Goal: Task Accomplishment & Management: Complete application form

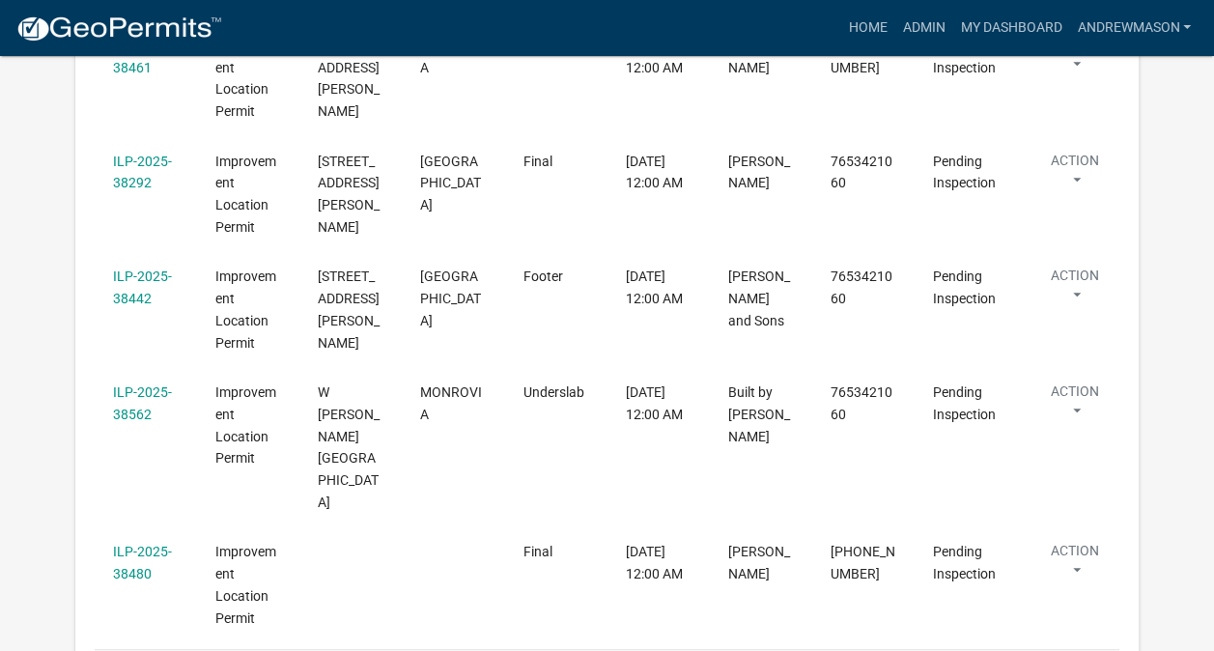
scroll to position [587, 0]
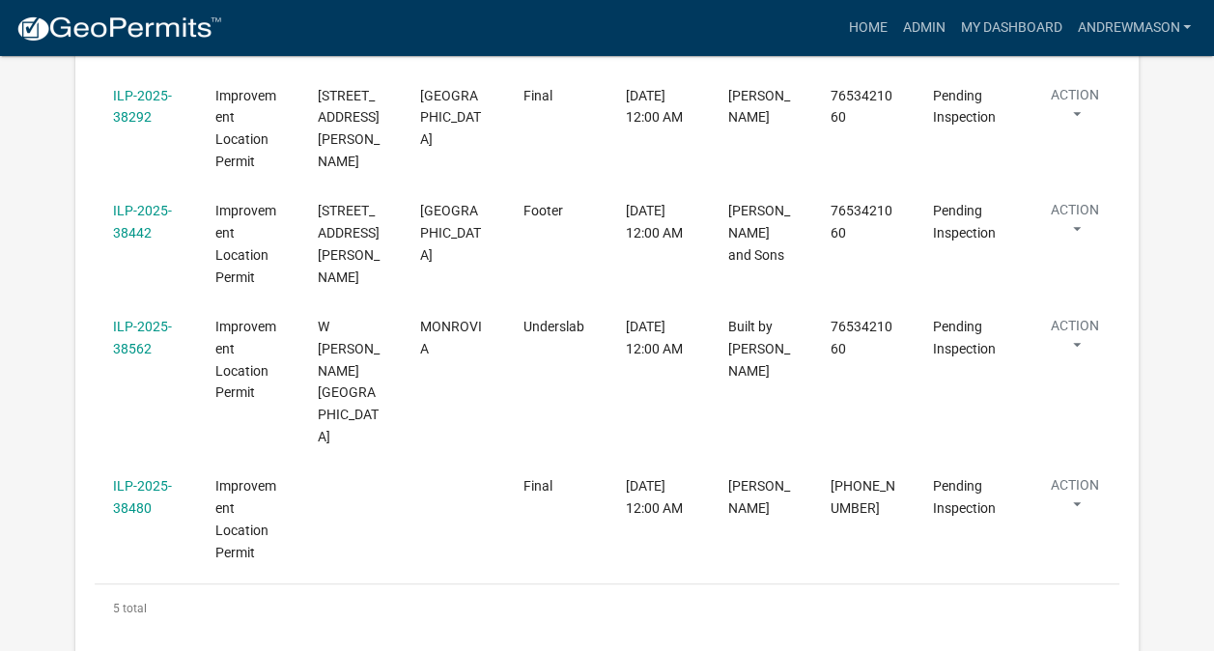
click at [139, 356] on link "ILP-2025-38562" at bounding box center [142, 338] width 59 height 38
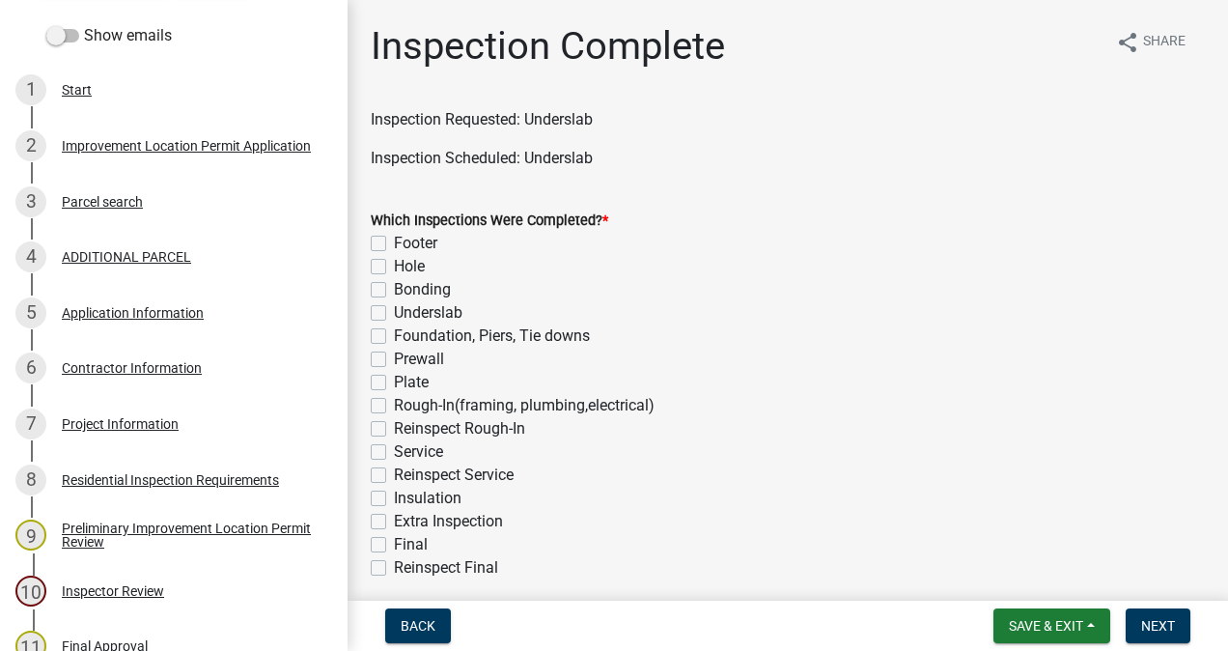
scroll to position [318, 0]
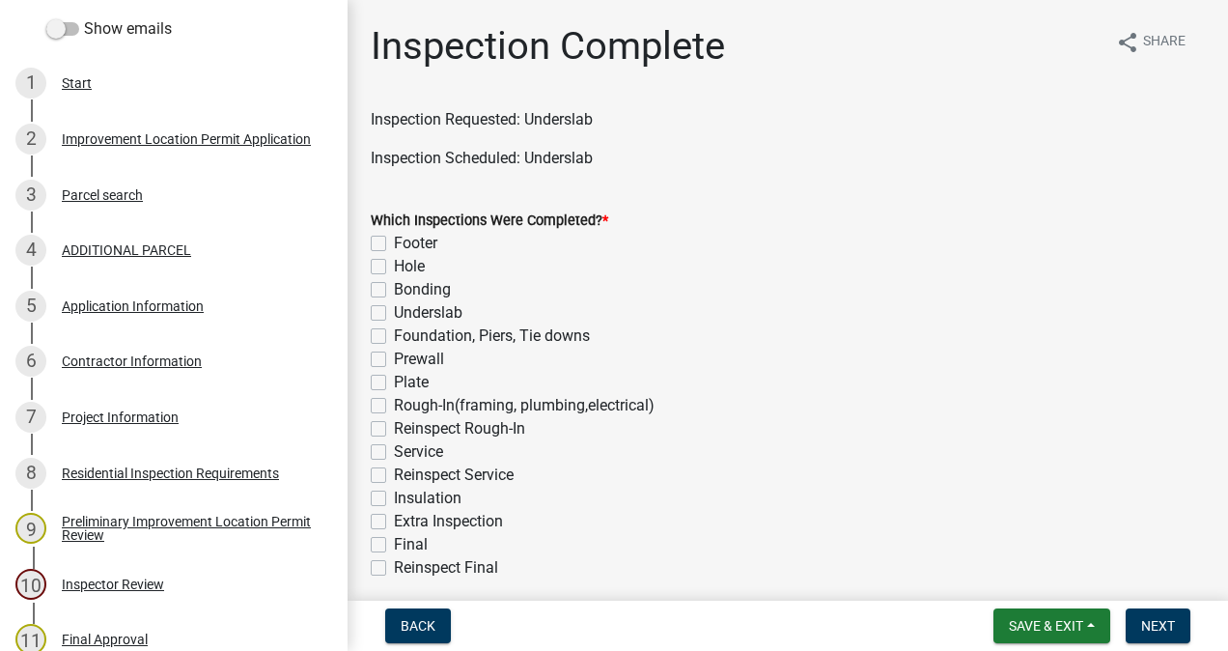
click at [145, 421] on div "Project Information" at bounding box center [120, 417] width 117 height 14
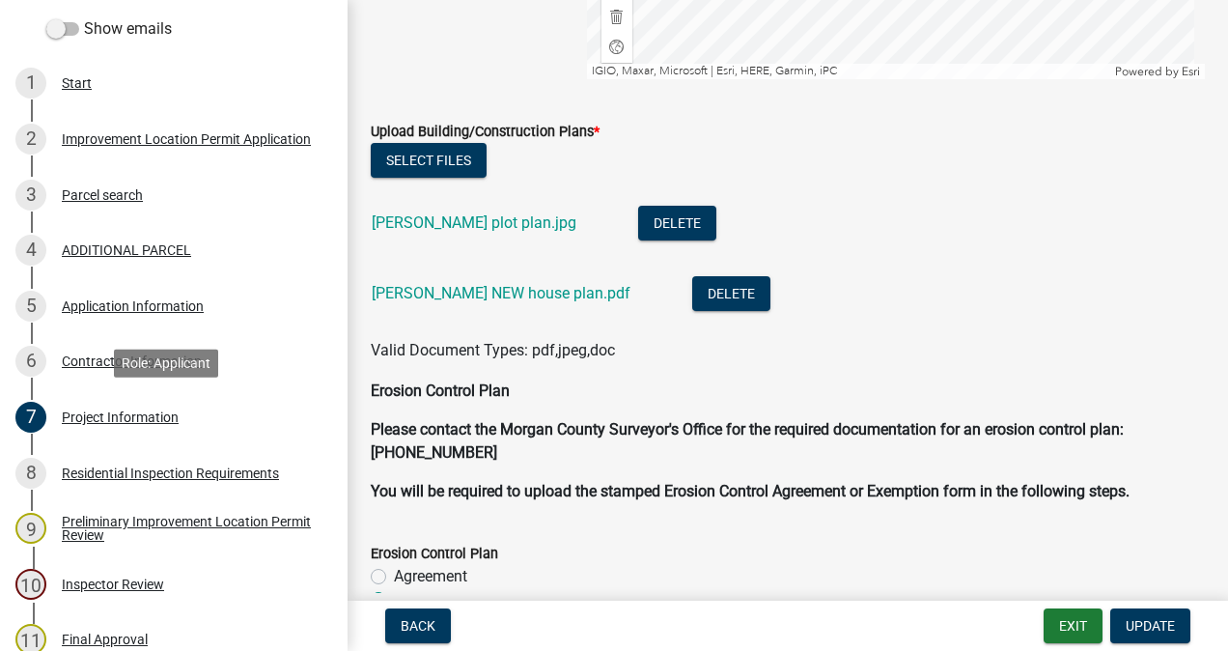
scroll to position [4864, 0]
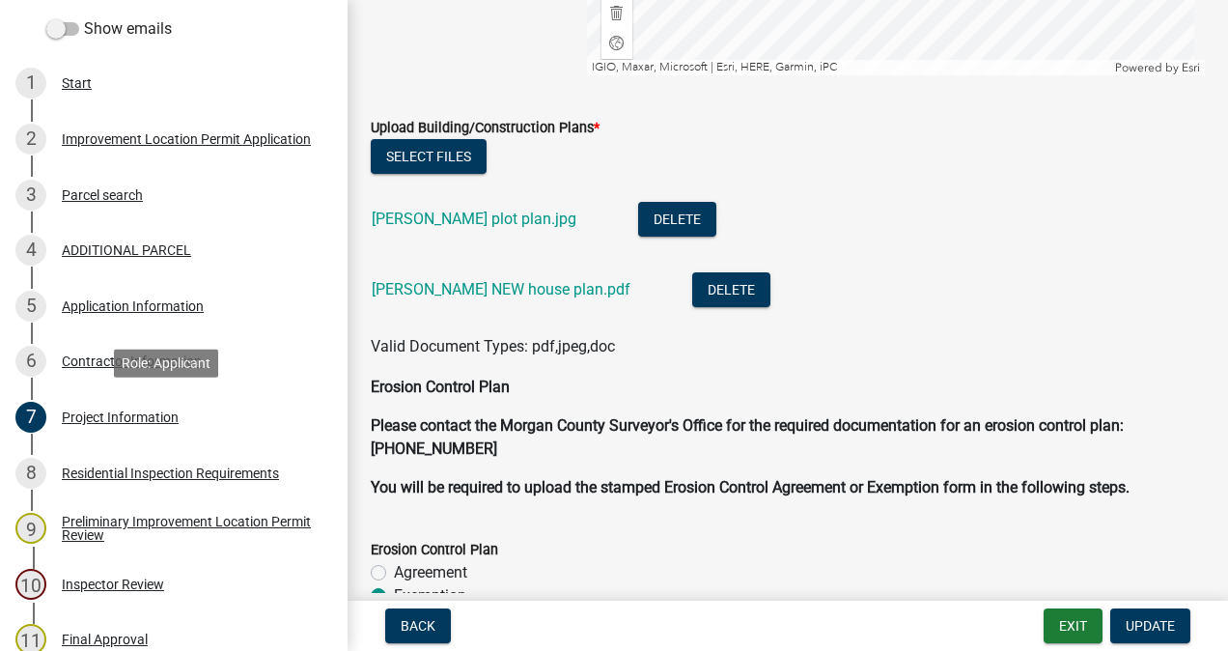
click at [514, 280] on link "[PERSON_NAME] NEW house plan.pdf" at bounding box center [501, 289] width 259 height 18
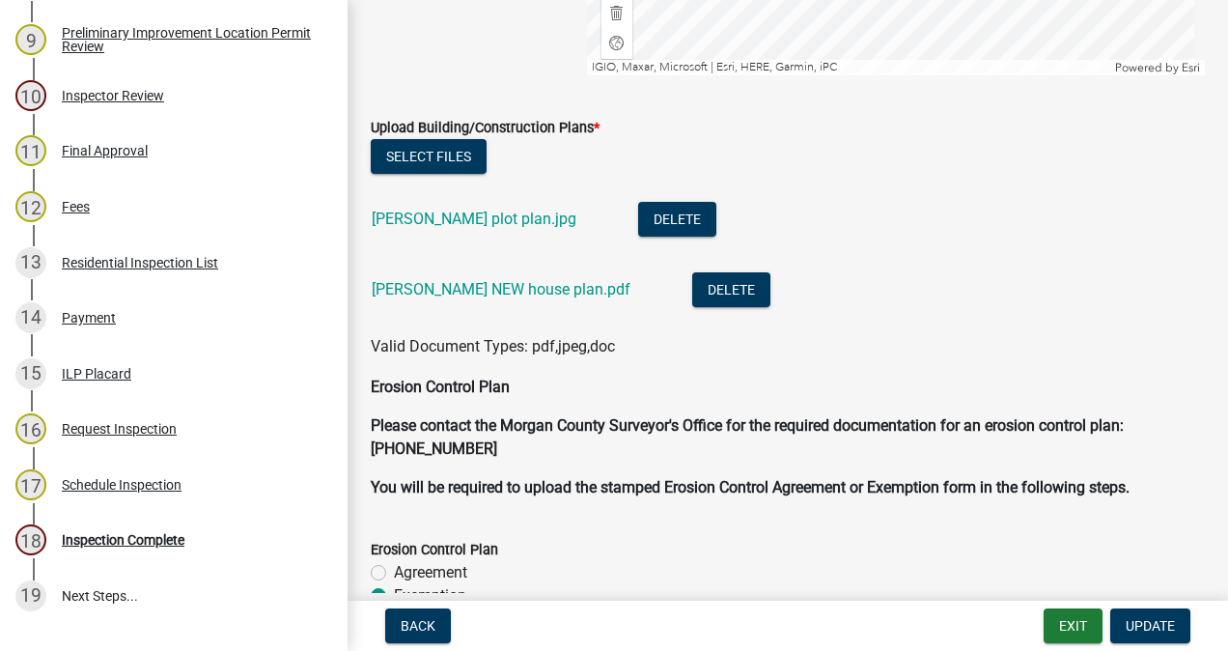
scroll to position [958, 0]
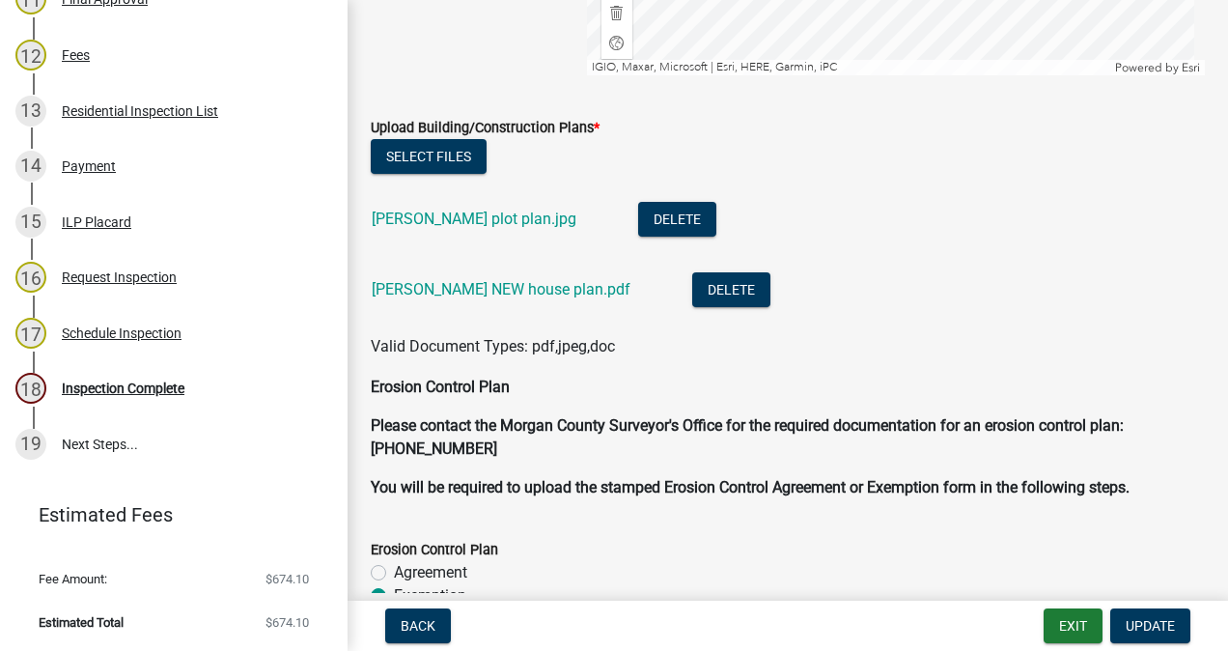
click at [166, 387] on div "Inspection Complete" at bounding box center [123, 388] width 123 height 14
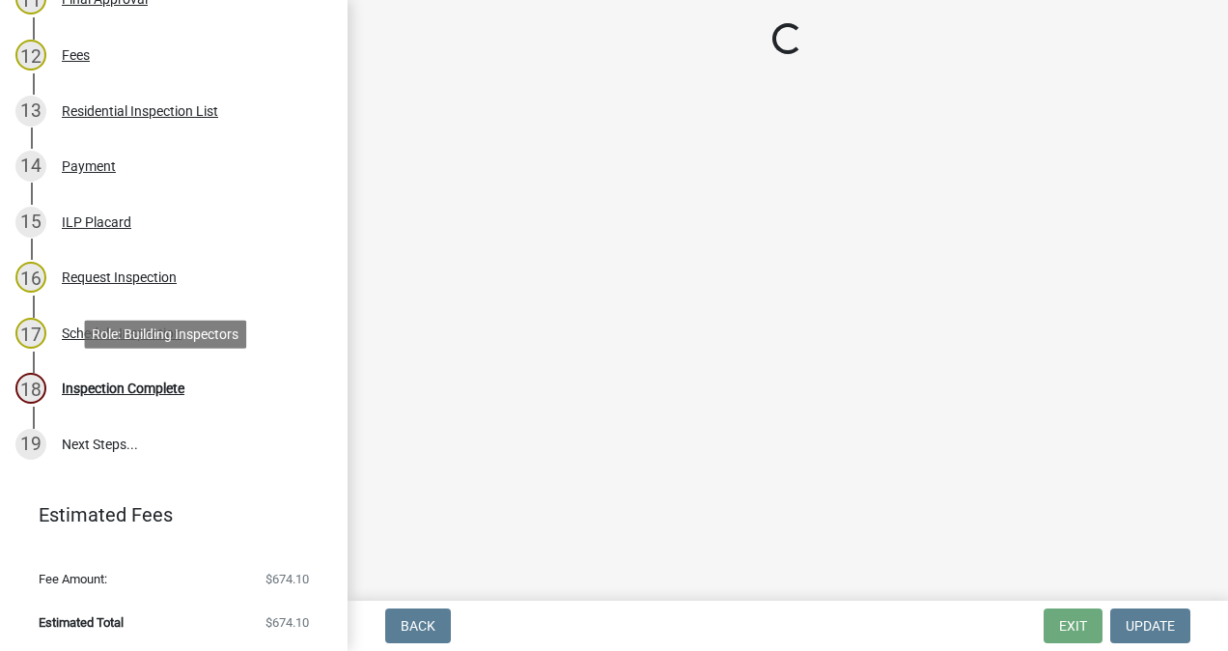
scroll to position [0, 0]
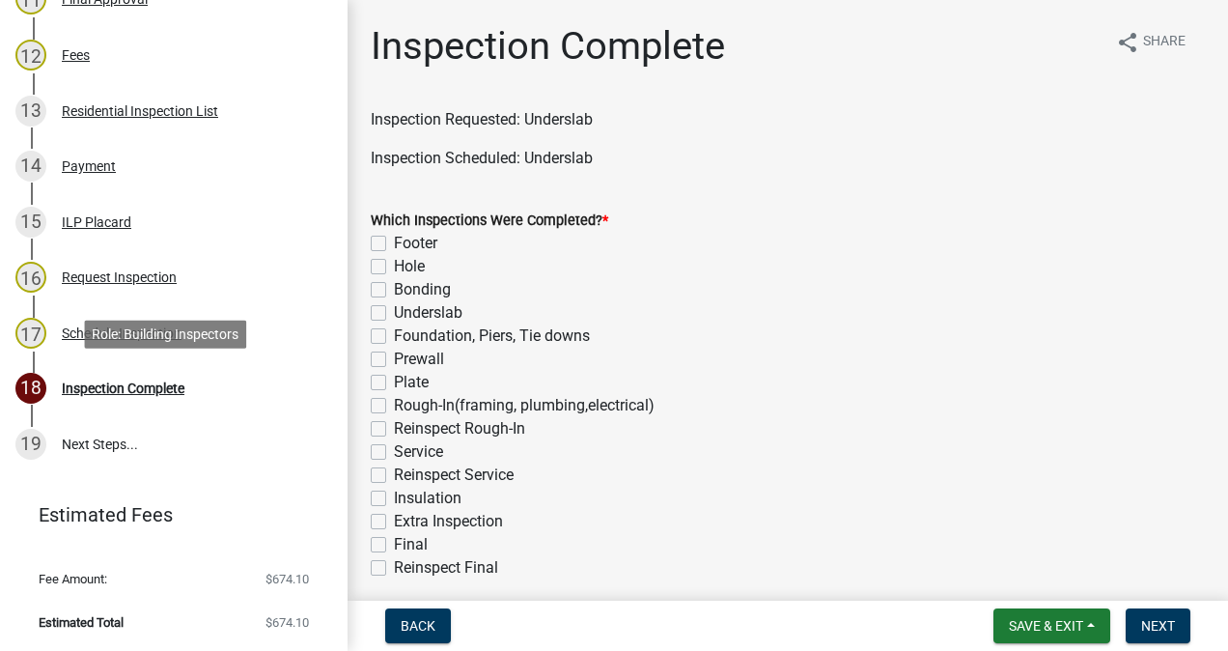
click at [394, 313] on label "Underslab" at bounding box center [428, 312] width 69 height 23
click at [394, 313] on input "Underslab" at bounding box center [400, 307] width 13 height 13
checkbox input "true"
checkbox input "false"
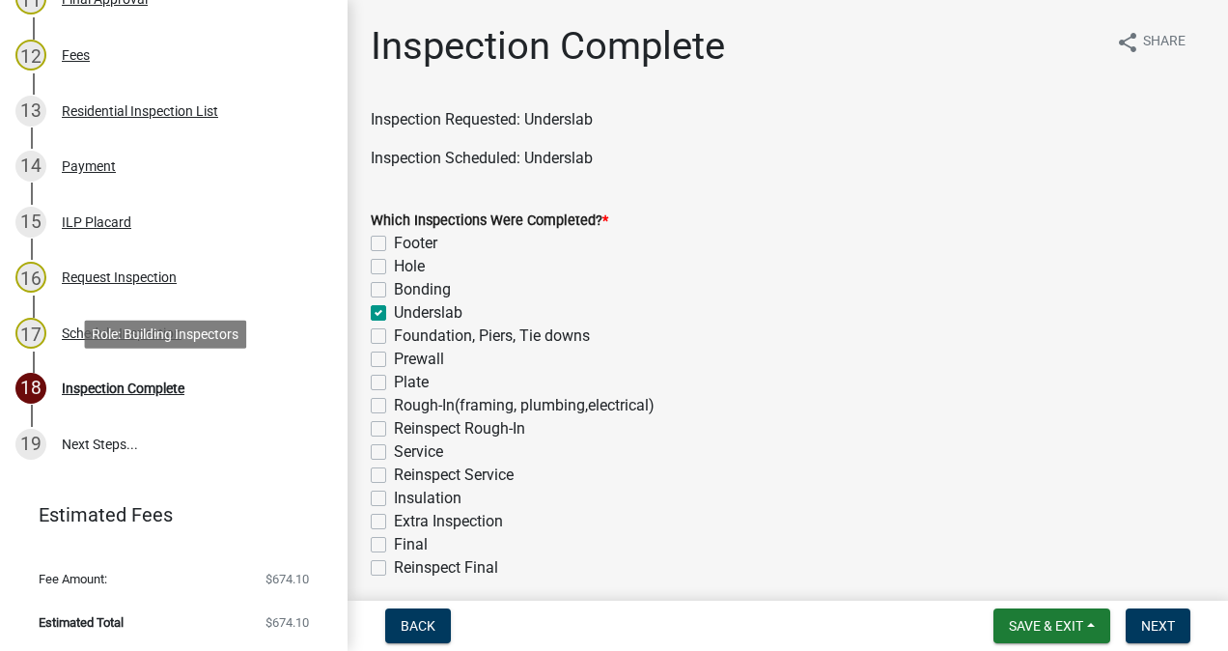
checkbox input "false"
checkbox input "true"
checkbox input "false"
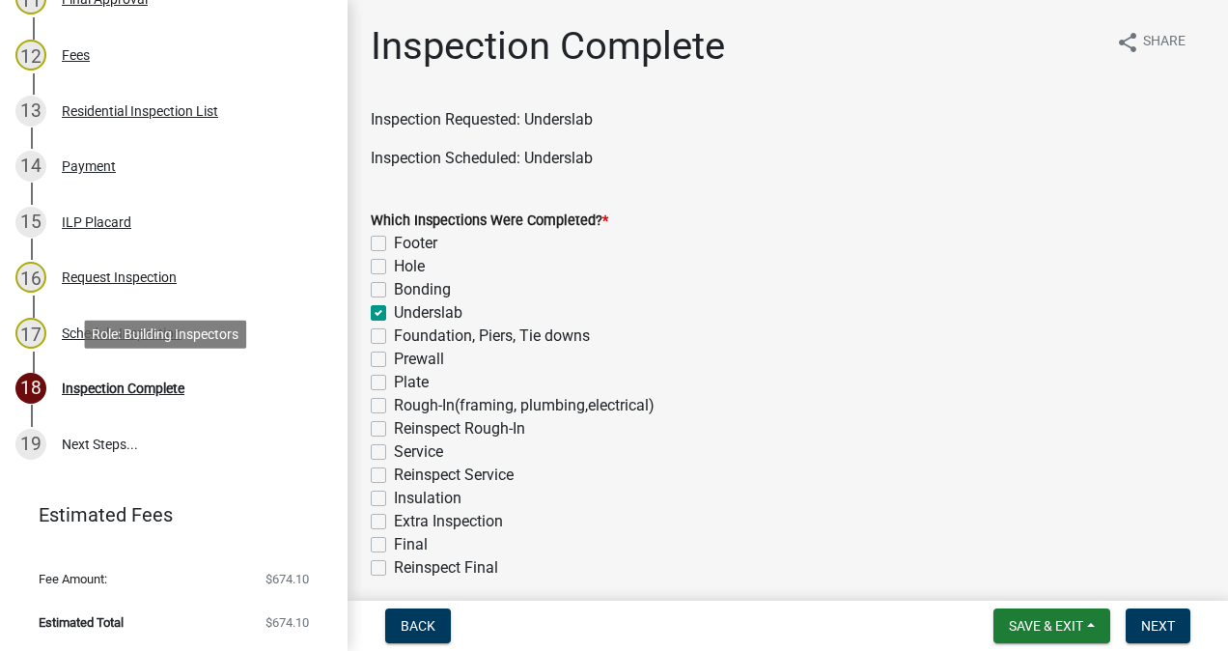
checkbox input "false"
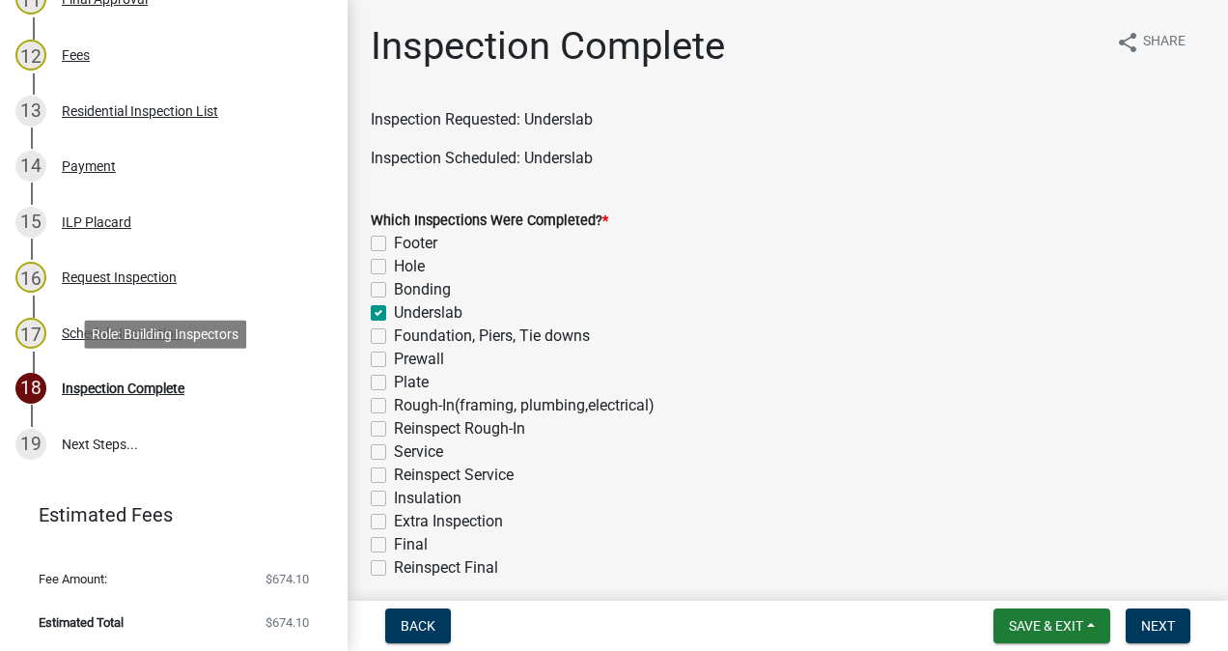
checkbox input "false"
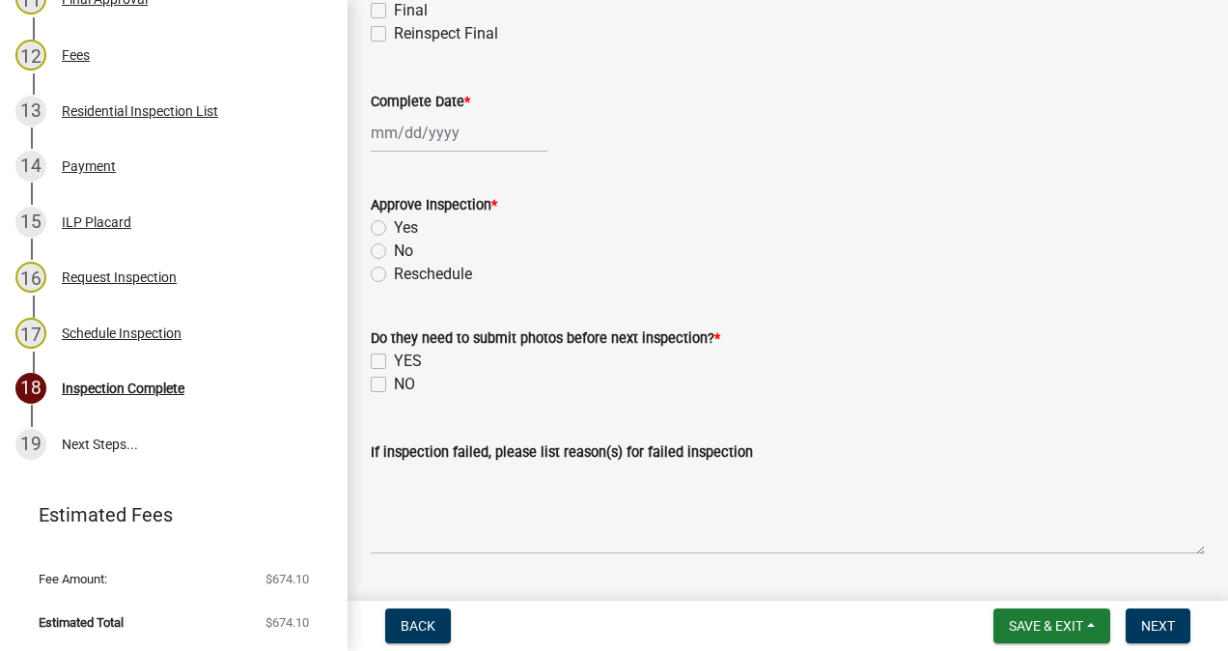
scroll to position [462, 0]
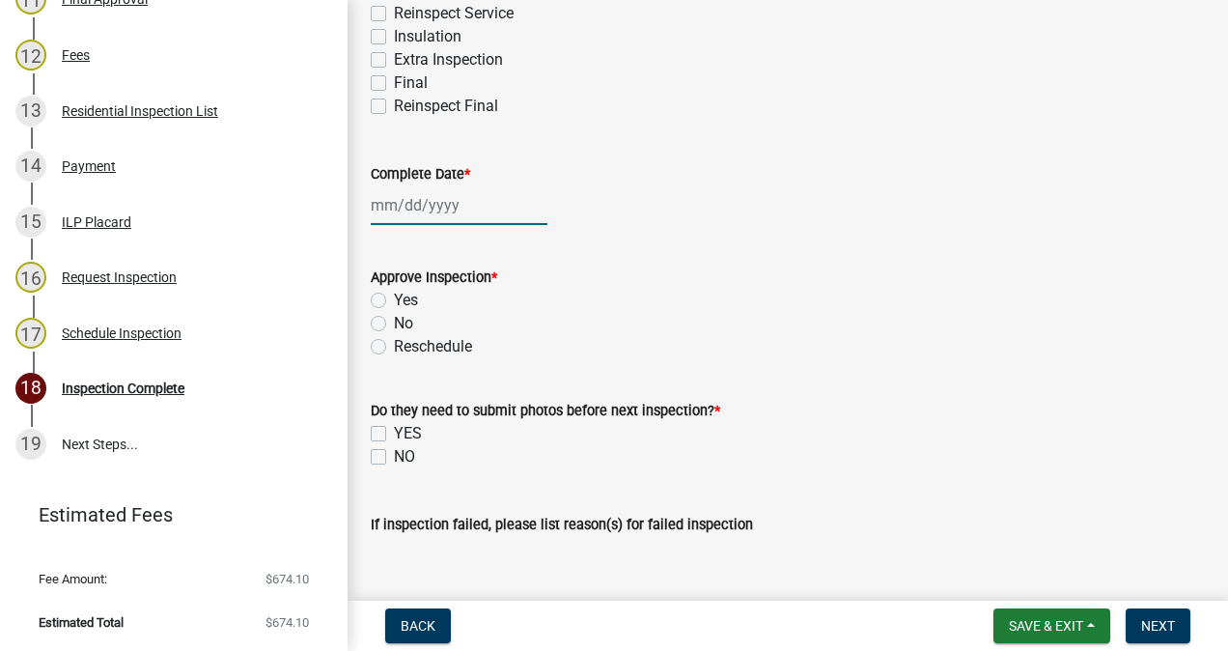
click at [449, 212] on div at bounding box center [459, 205] width 177 height 40
select select "9"
select select "2025"
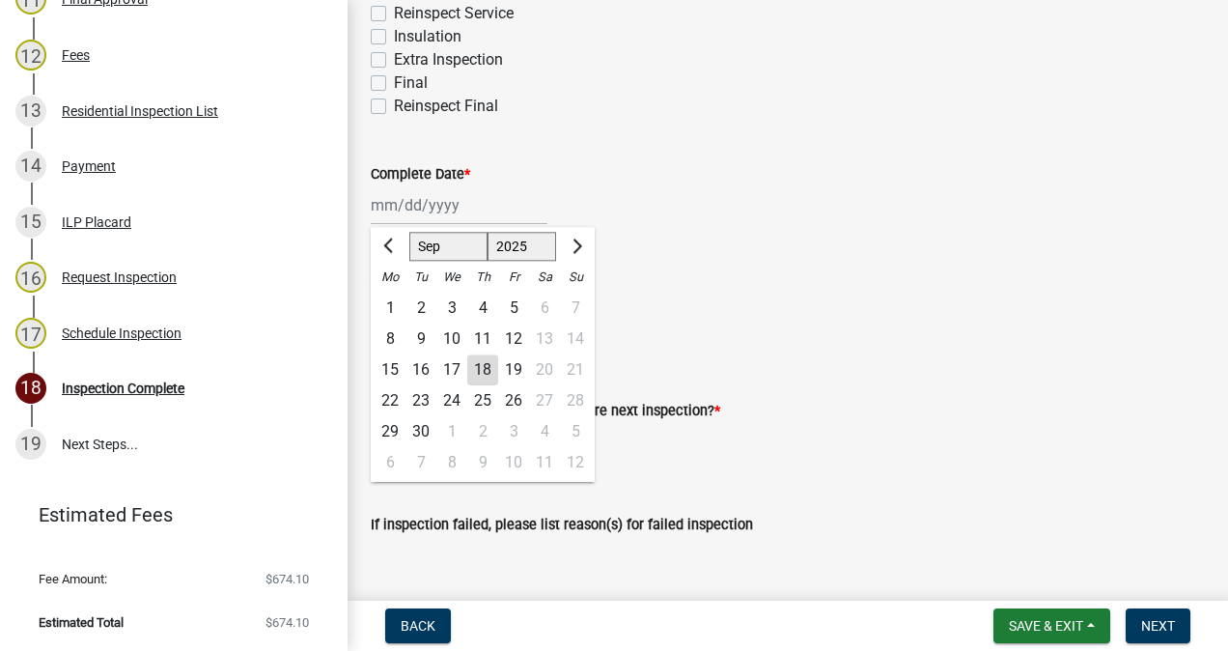
click at [484, 378] on div "18" at bounding box center [482, 369] width 31 height 31
type input "[DATE]"
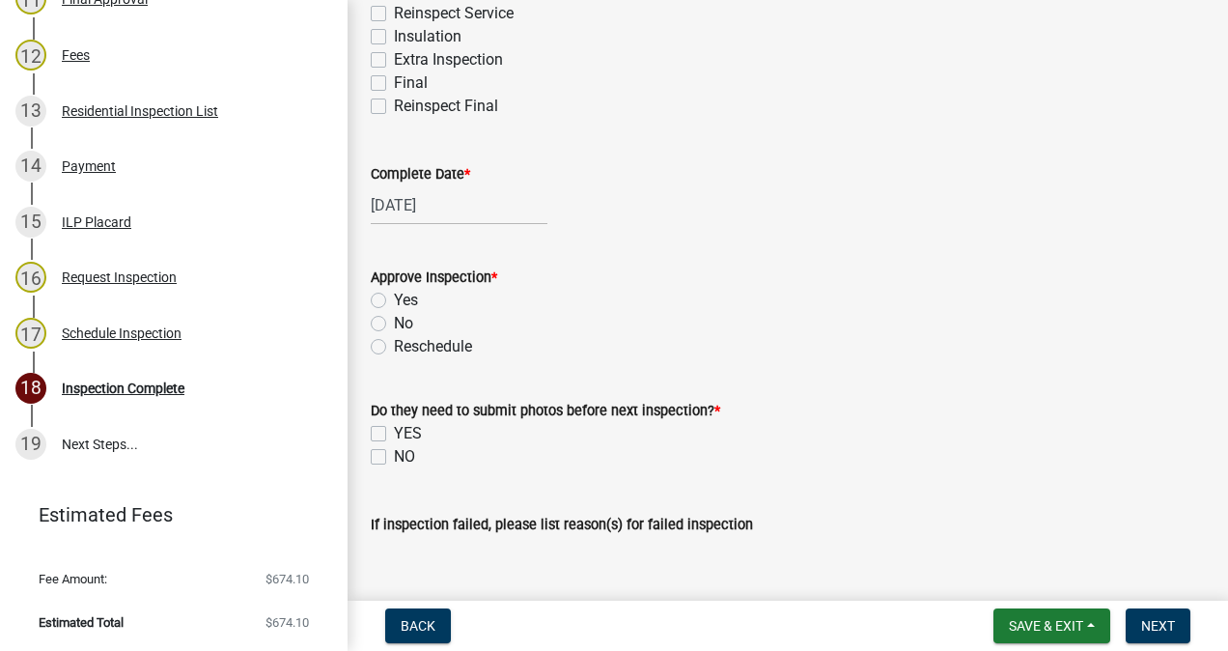
click at [394, 298] on label "Yes" at bounding box center [406, 300] width 24 height 23
click at [394, 298] on input "Yes" at bounding box center [400, 295] width 13 height 13
radio input "true"
click at [401, 456] on label "NO" at bounding box center [404, 456] width 21 height 23
click at [401, 456] on input "NO" at bounding box center [400, 451] width 13 height 13
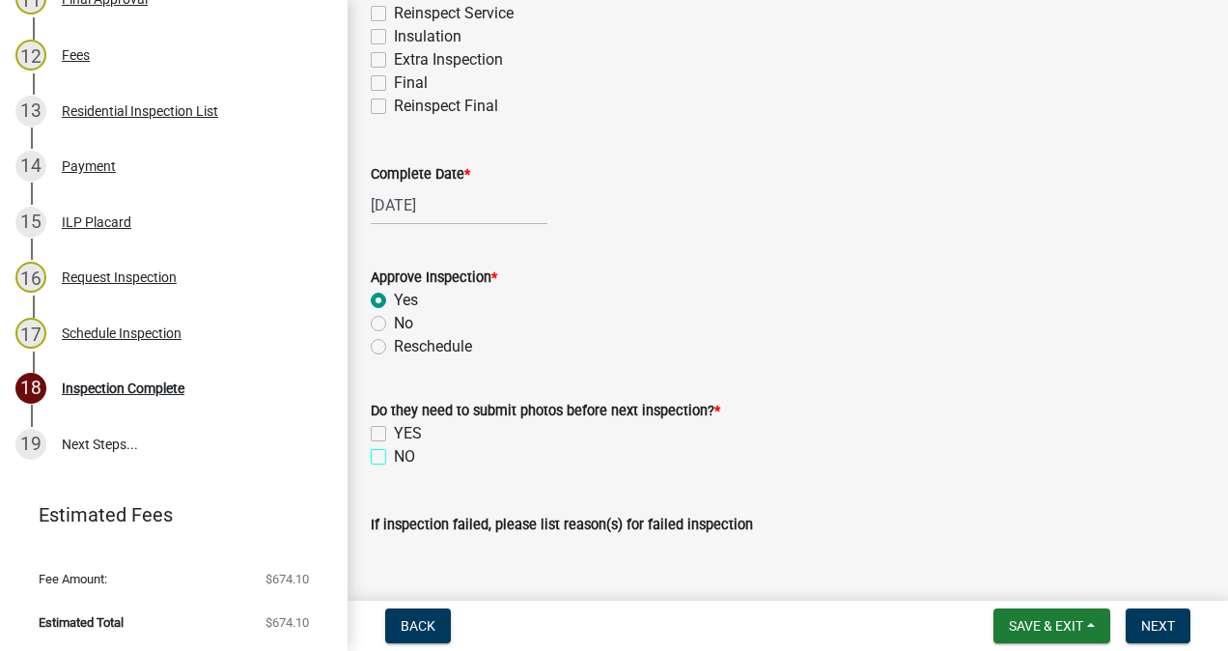
checkbox input "true"
checkbox input "false"
checkbox input "true"
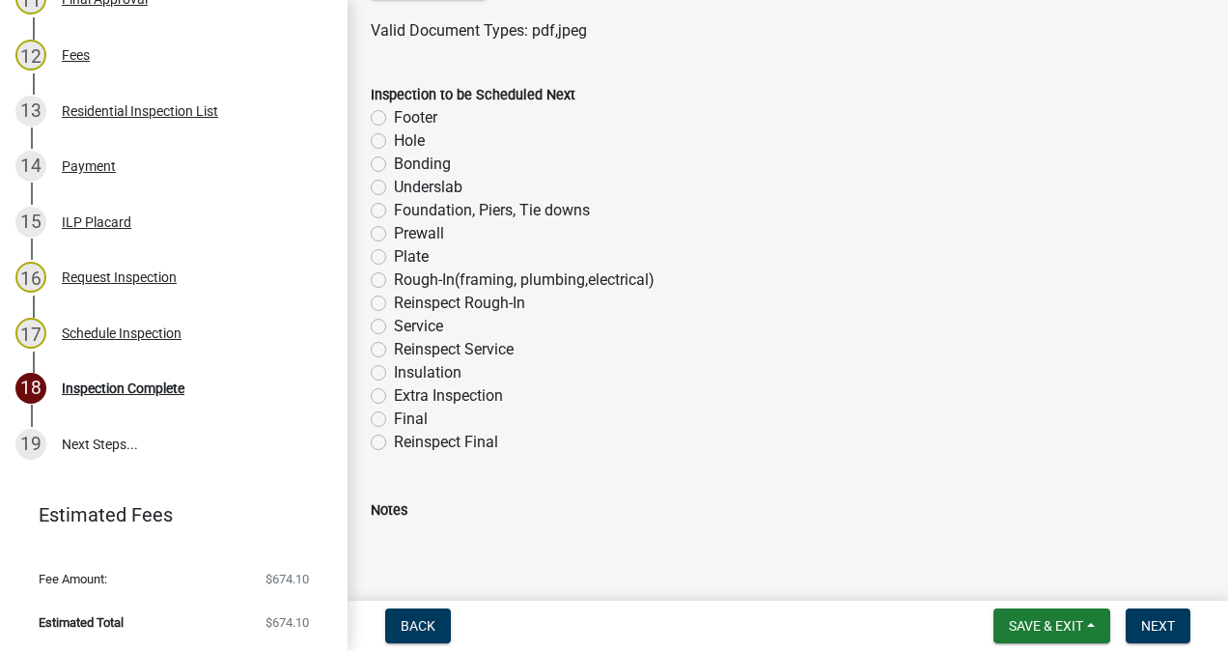
scroll to position [1199, 0]
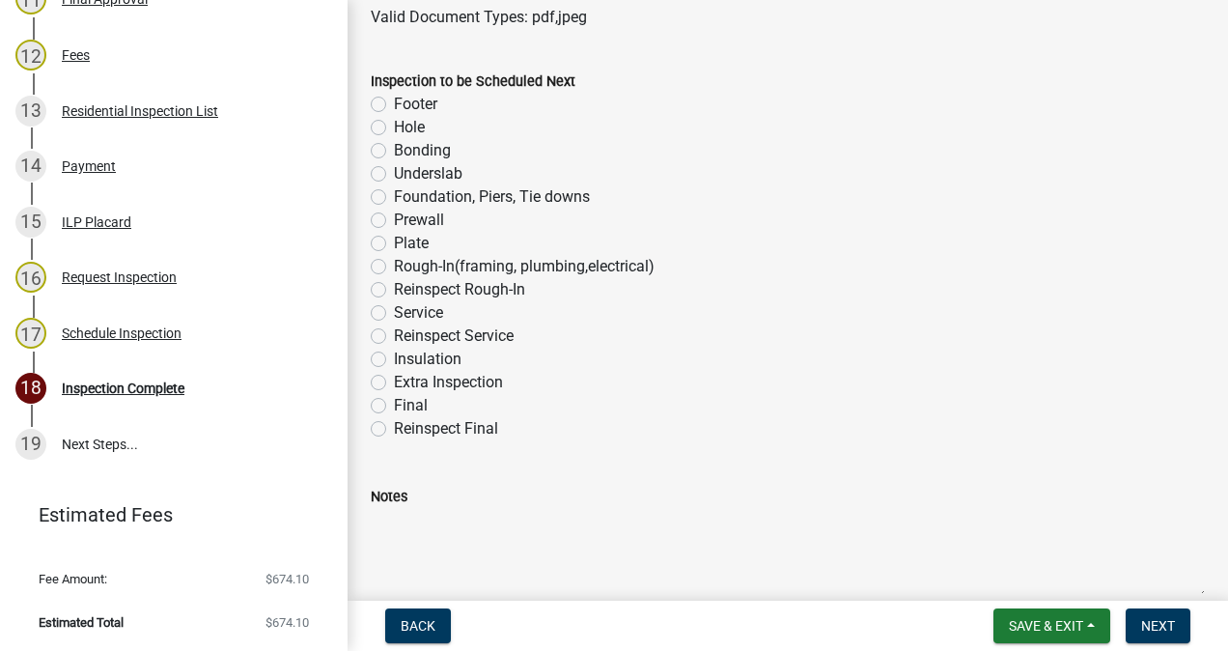
click at [394, 249] on label "Plate" at bounding box center [411, 243] width 35 height 23
click at [394, 244] on input "Plate" at bounding box center [400, 238] width 13 height 13
radio input "true"
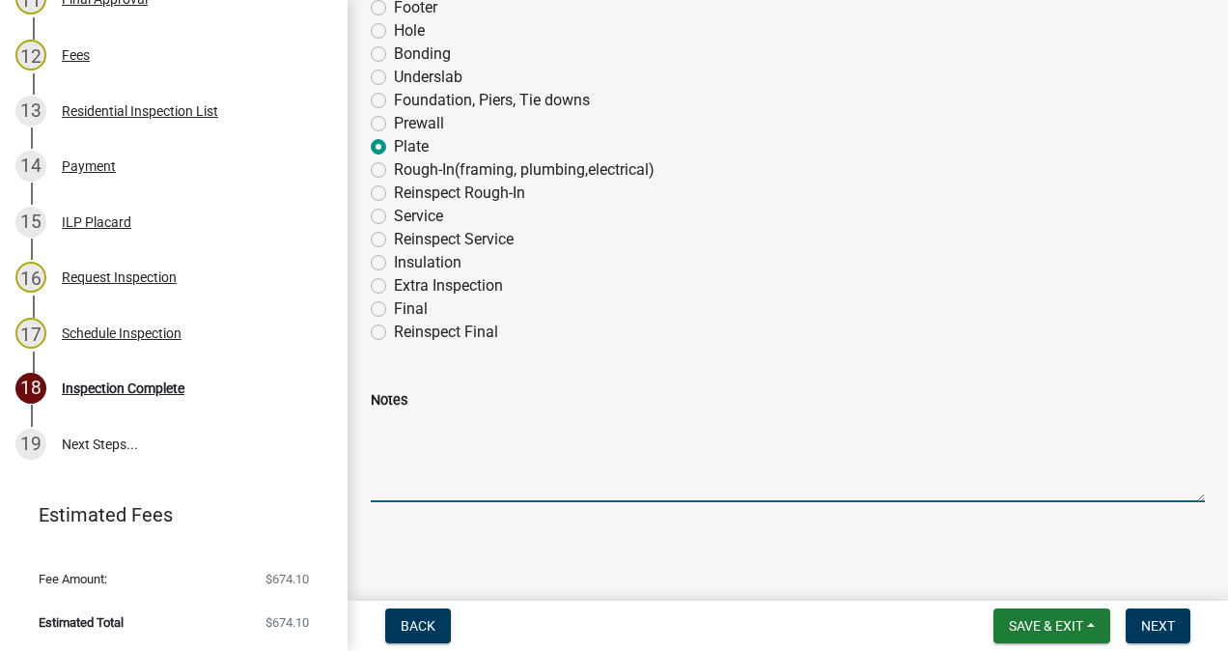
click at [470, 426] on textarea "Notes" at bounding box center [788, 456] width 834 height 91
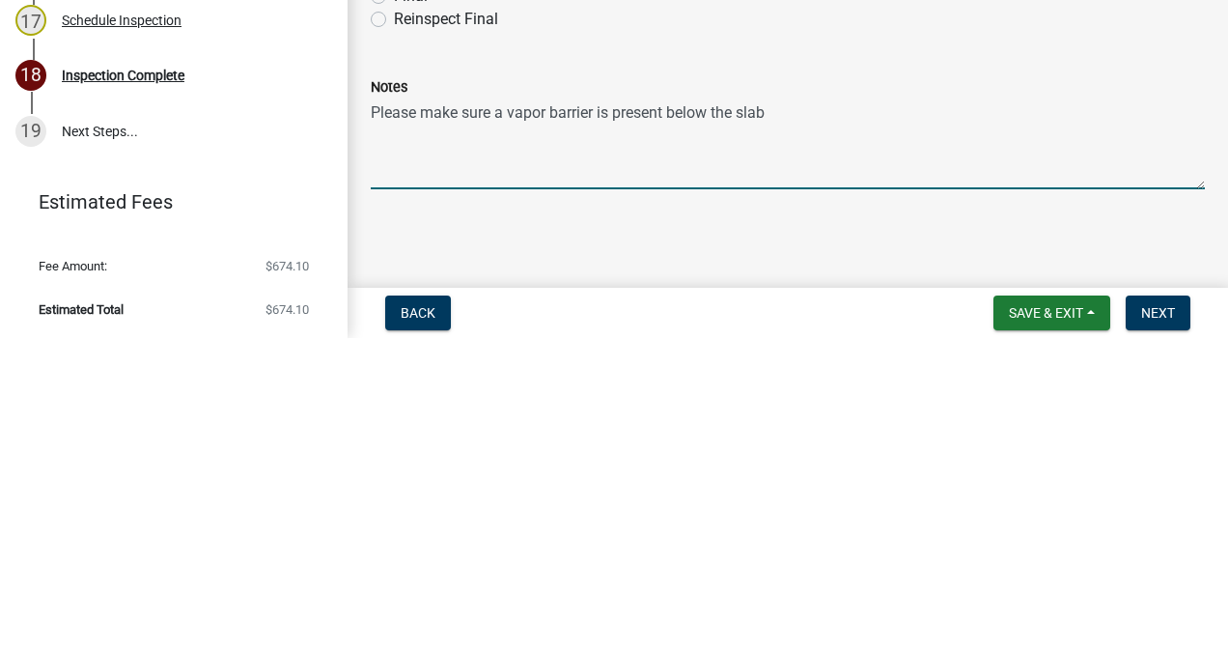
type textarea "Please make sure a vapor barrier is present below the slab."
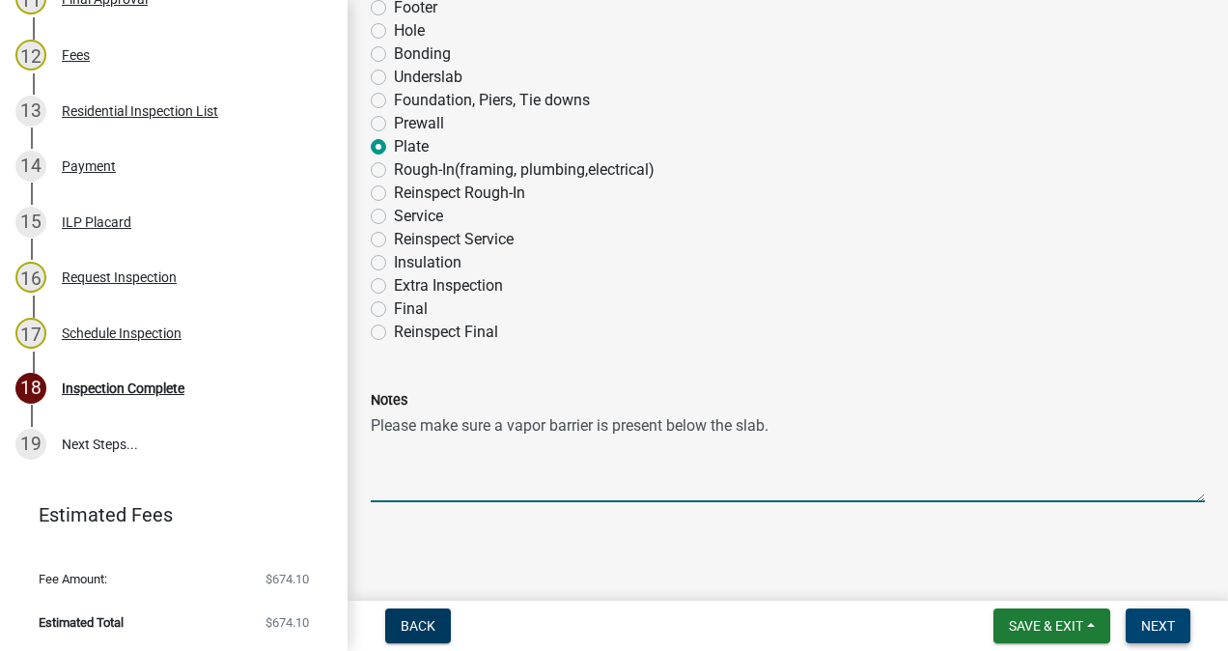
click at [1153, 629] on span "Next" at bounding box center [1158, 625] width 34 height 15
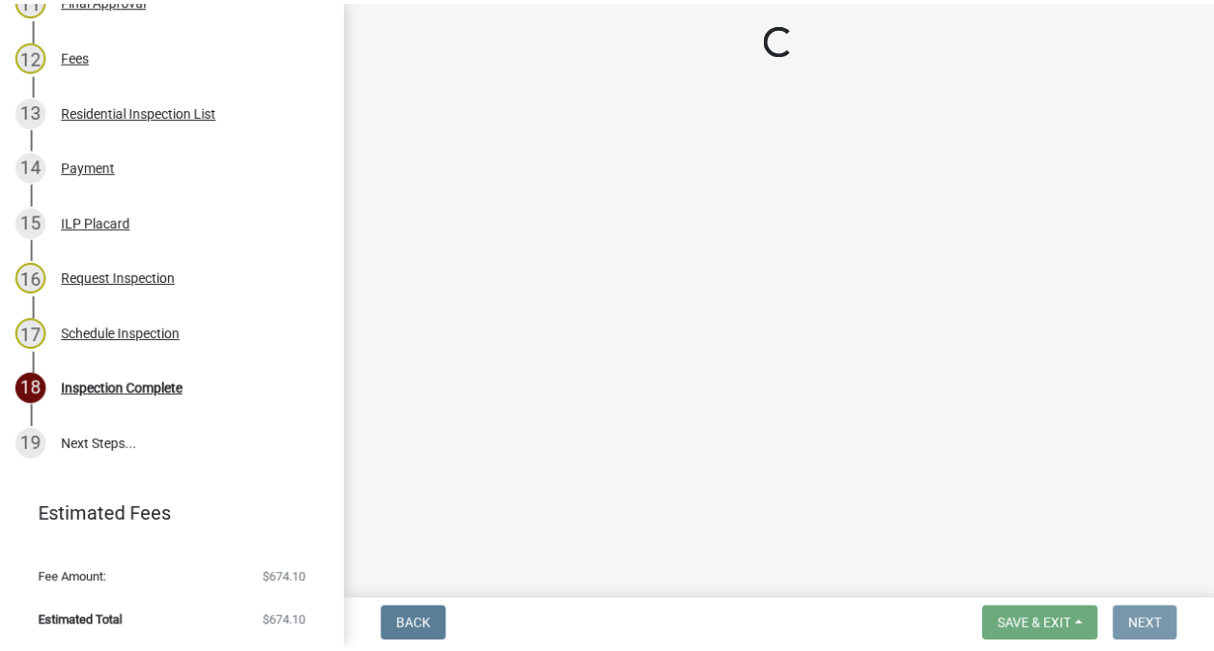
scroll to position [0, 0]
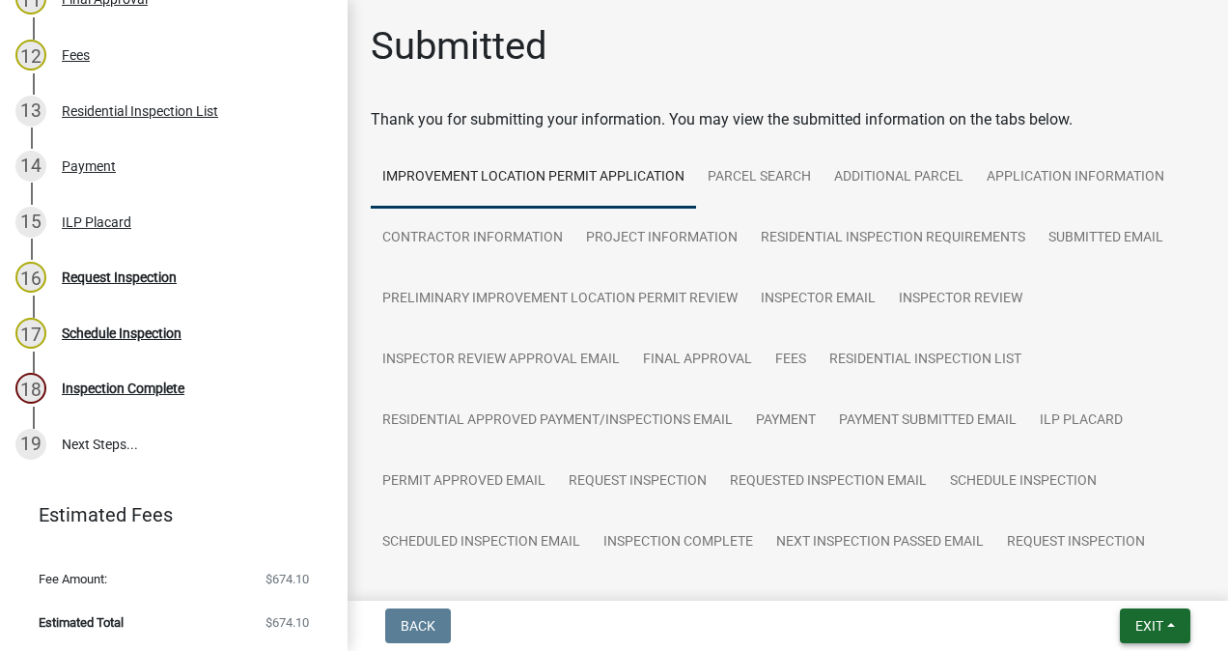
click at [1158, 618] on span "Exit" at bounding box center [1150, 625] width 28 height 15
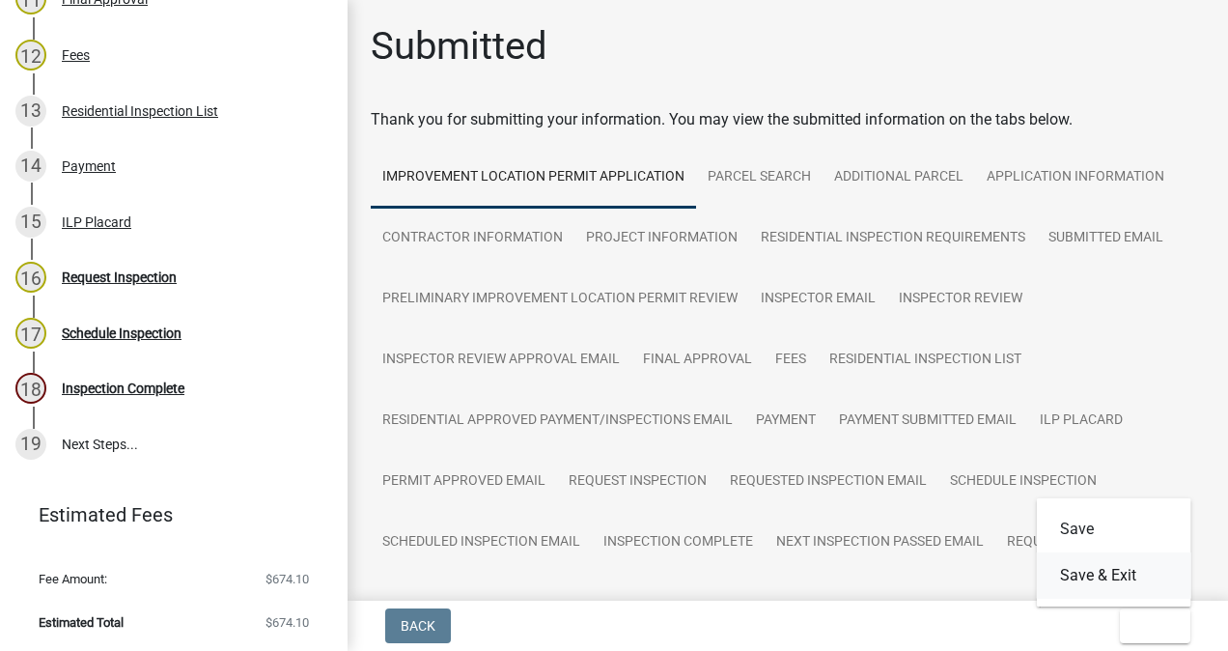
click at [1126, 575] on button "Save & Exit" at bounding box center [1114, 575] width 154 height 46
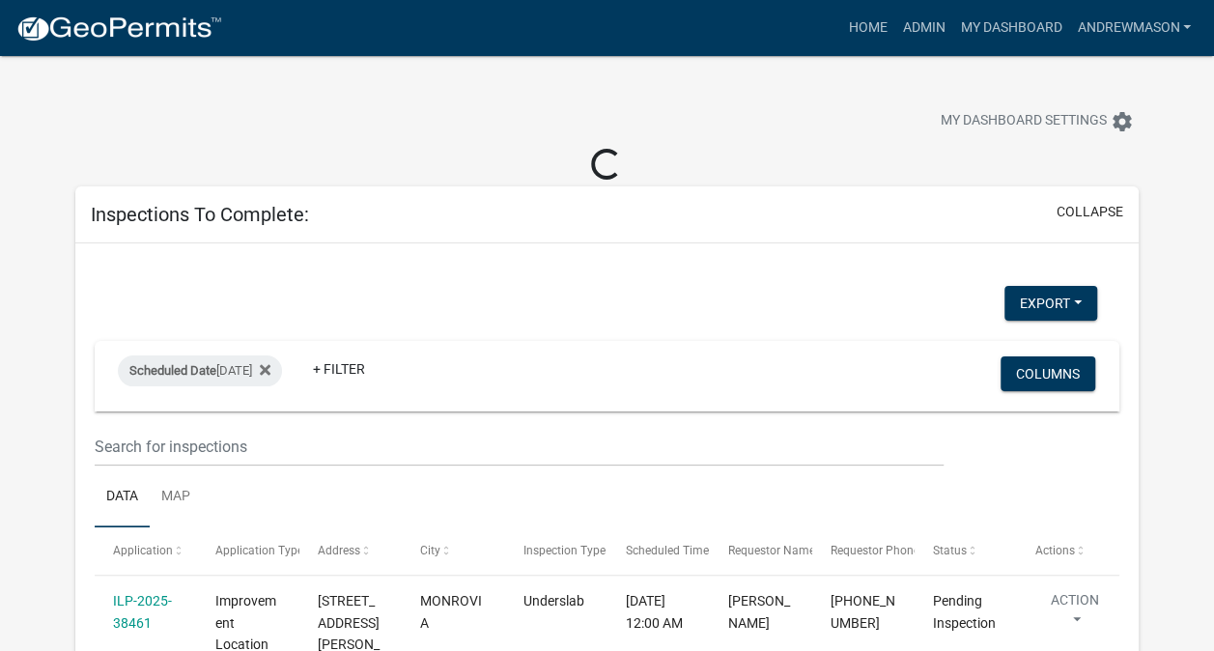
select select "3: 100"
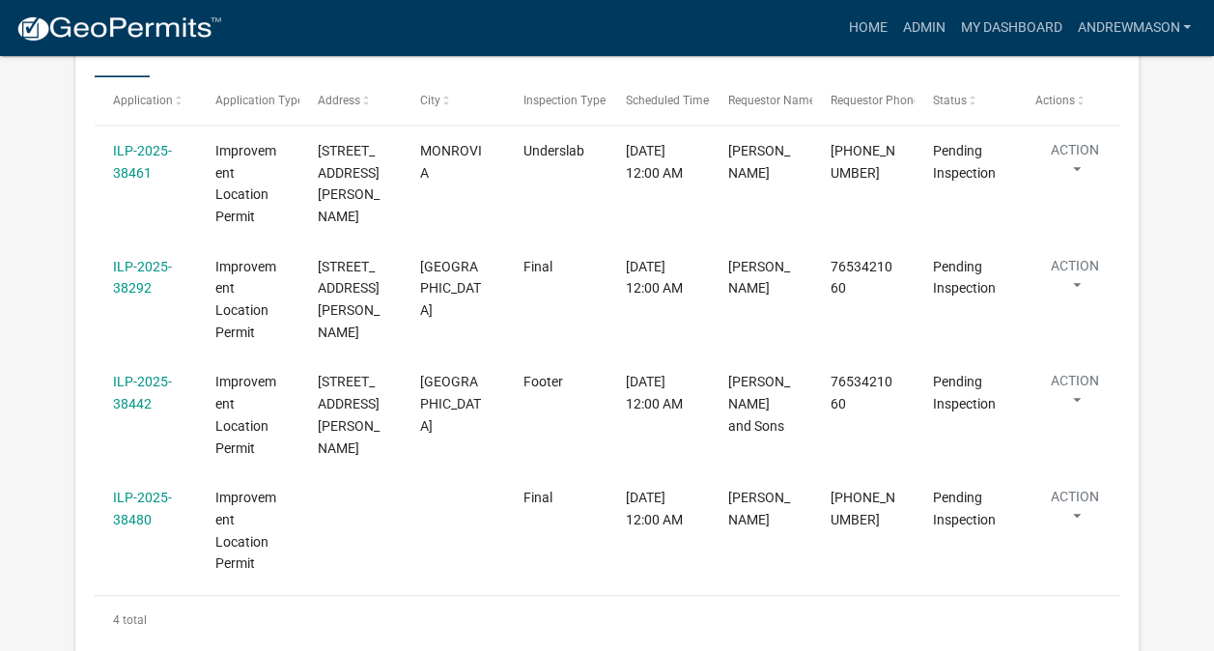
scroll to position [434, 0]
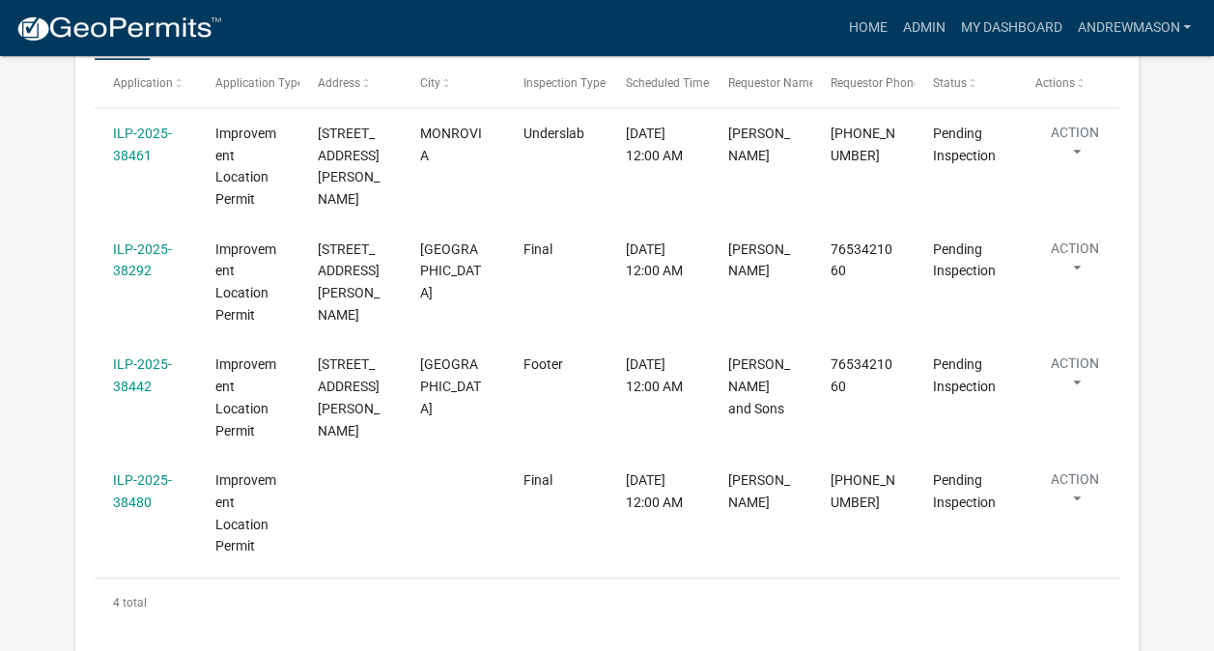
click at [141, 370] on link "ILP-2025-38442" at bounding box center [142, 375] width 59 height 38
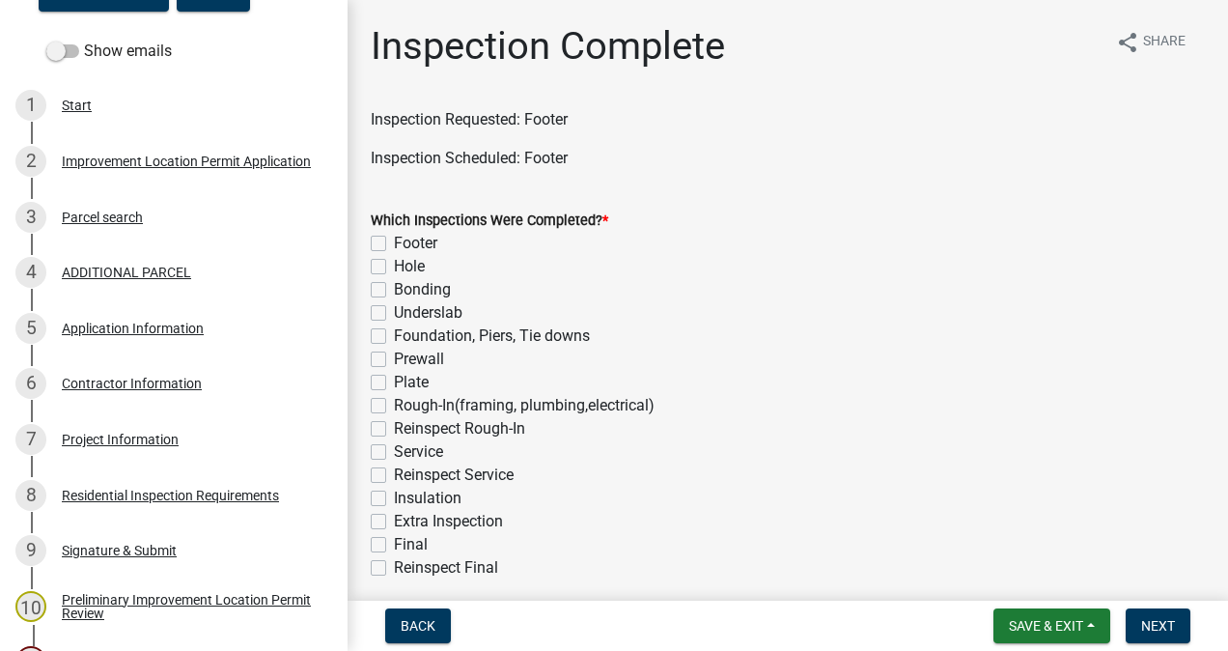
scroll to position [300, 0]
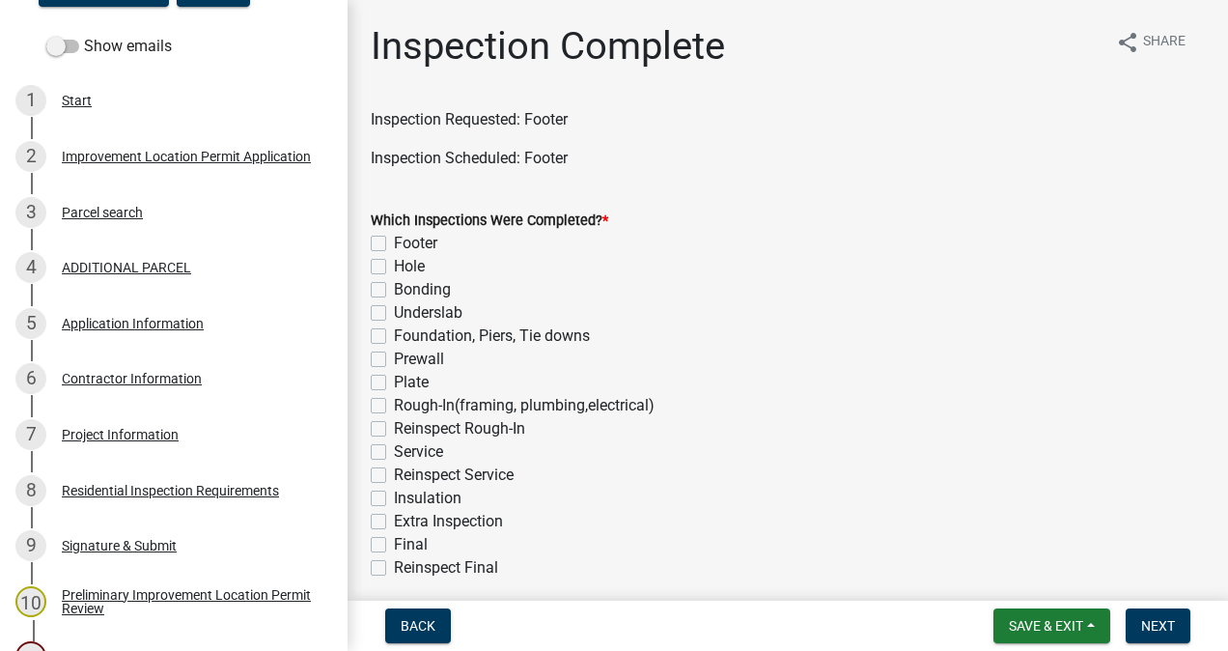
click at [127, 443] on div "7 Project Information" at bounding box center [165, 434] width 301 height 31
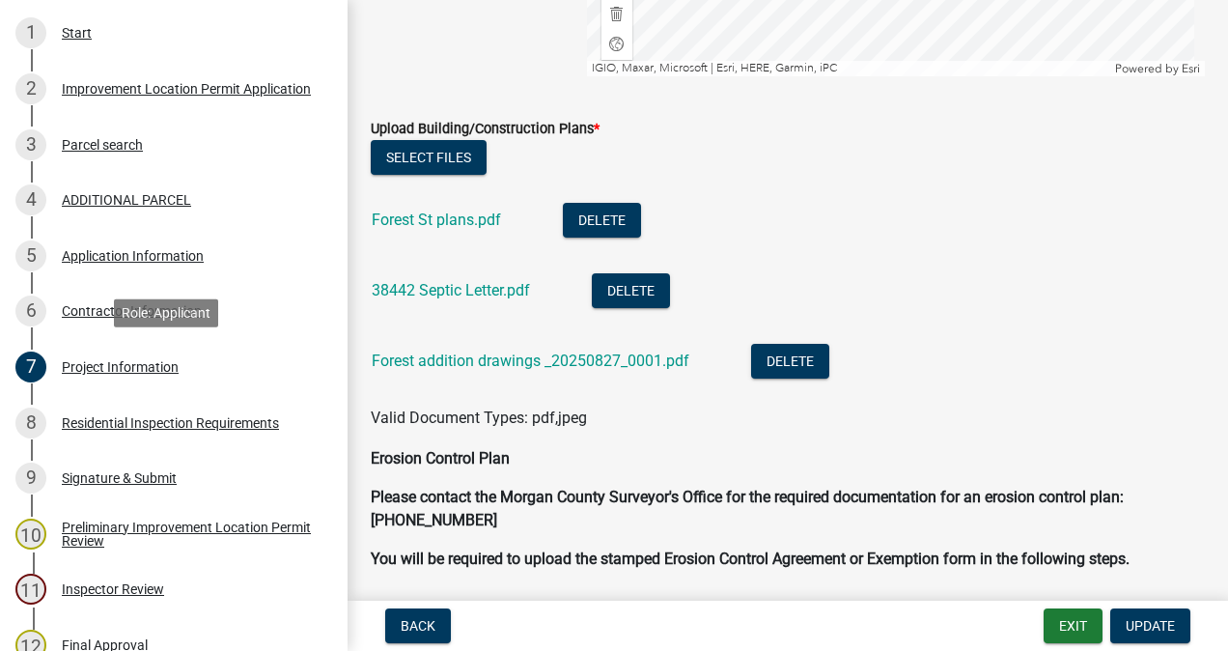
scroll to position [3862, 0]
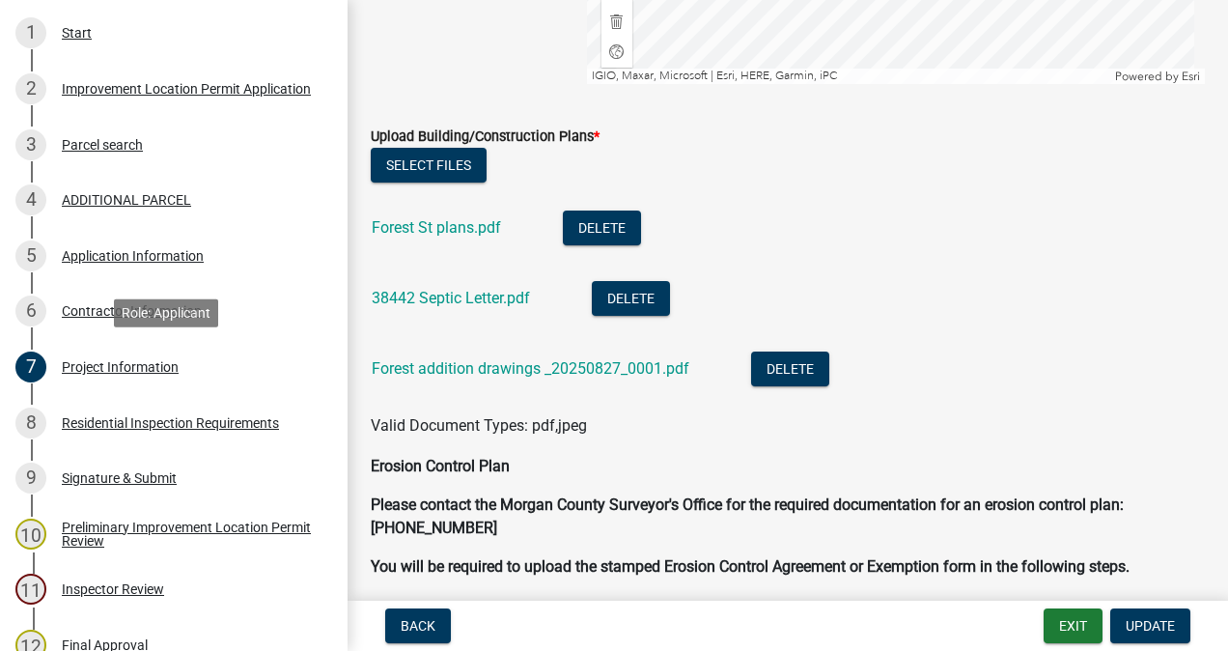
click at [461, 227] on link "Forest St plans.pdf" at bounding box center [436, 227] width 129 height 18
click at [545, 367] on link "Forest addition drawings _20250827_0001.pdf" at bounding box center [531, 368] width 318 height 18
click at [449, 225] on link "Forest St plans.pdf" at bounding box center [436, 227] width 129 height 18
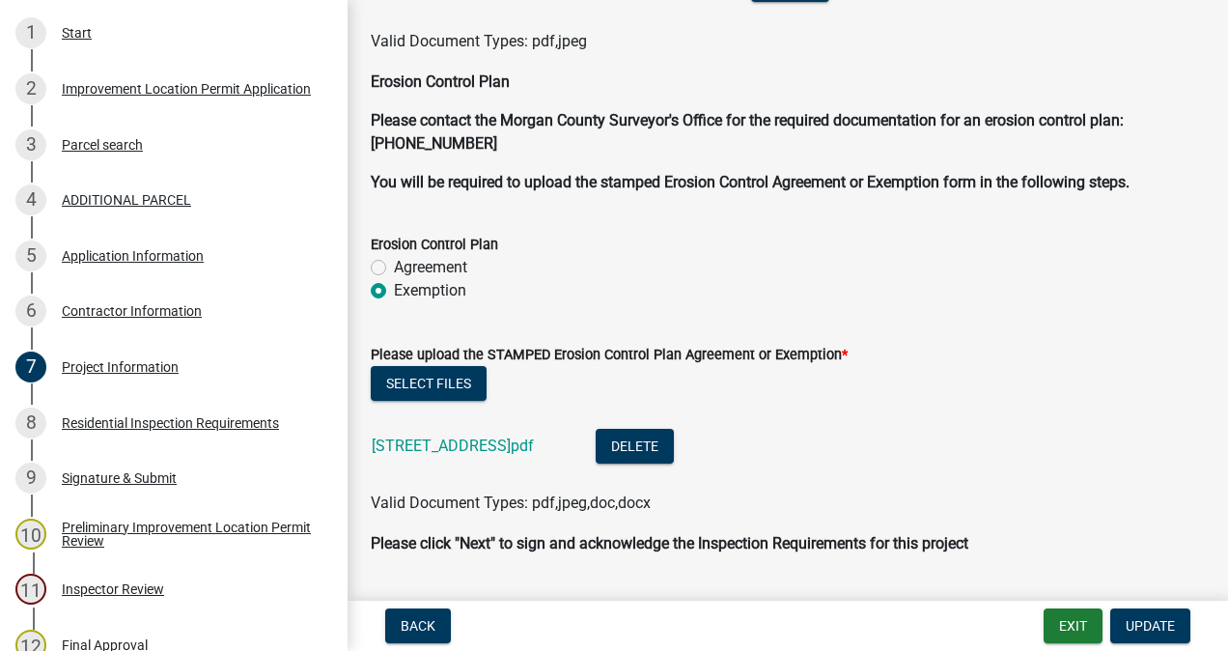
scroll to position [4296, 0]
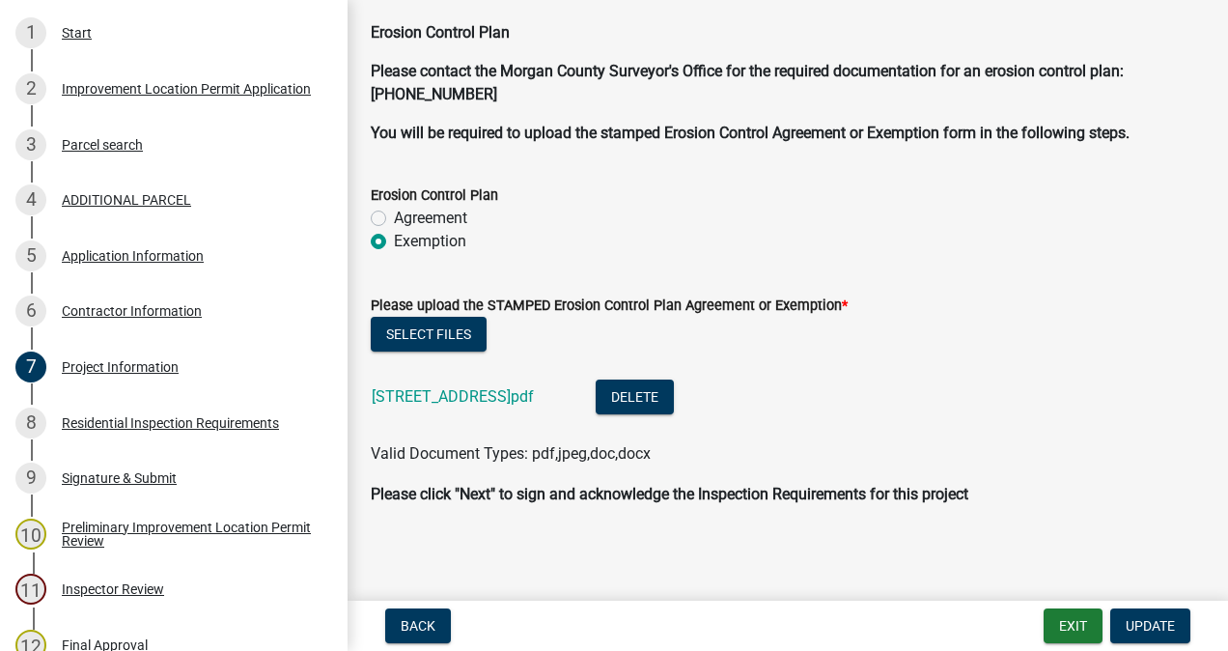
click at [485, 399] on link "[STREET_ADDRESS]pdf" at bounding box center [453, 396] width 162 height 18
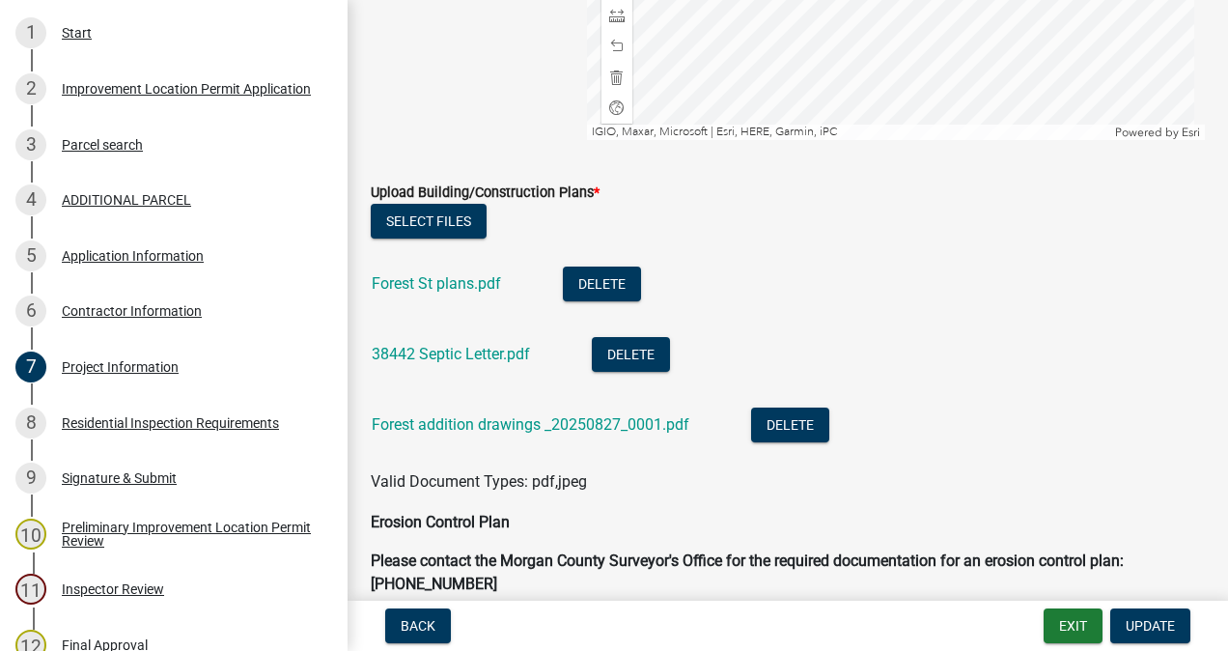
scroll to position [3805, 0]
click at [493, 346] on link "38442 Septic Letter.pdf" at bounding box center [451, 355] width 158 height 18
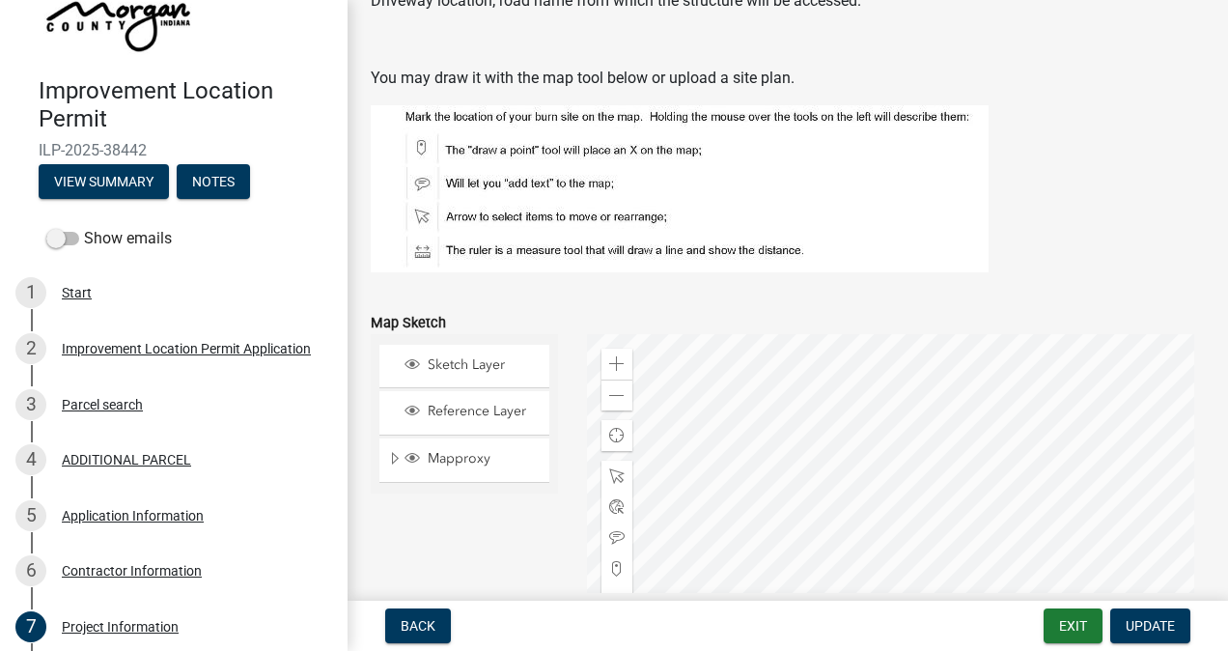
scroll to position [0, 0]
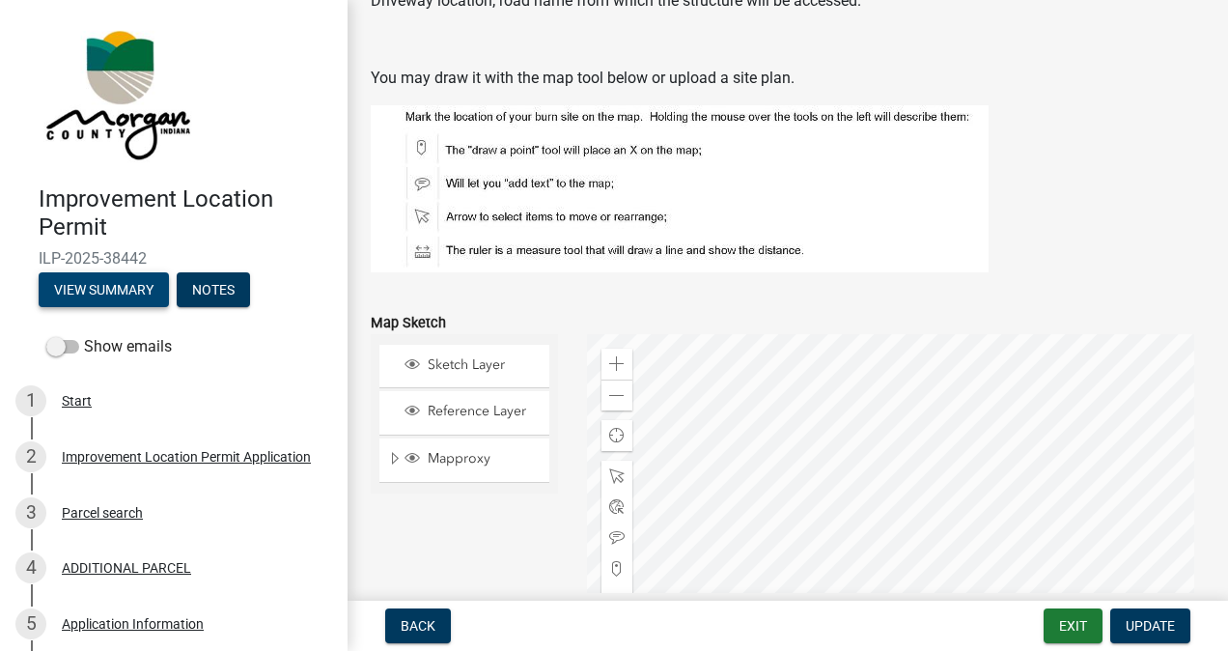
click at [133, 293] on button "View Summary" at bounding box center [104, 289] width 130 height 35
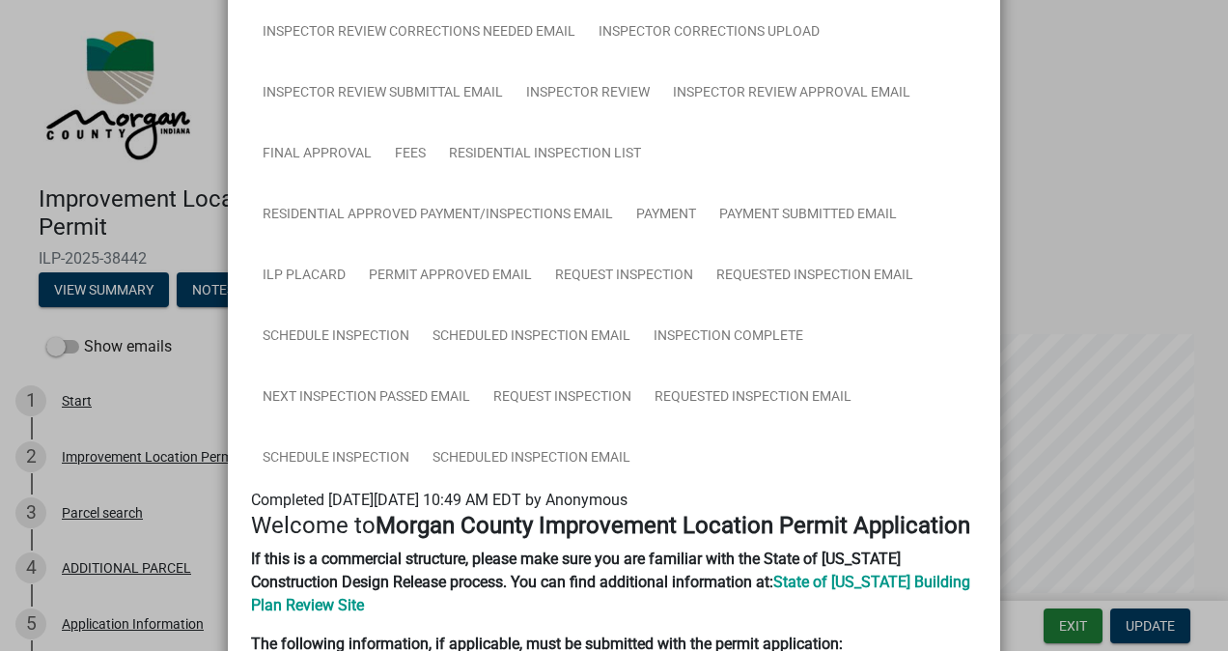
scroll to position [358, 0]
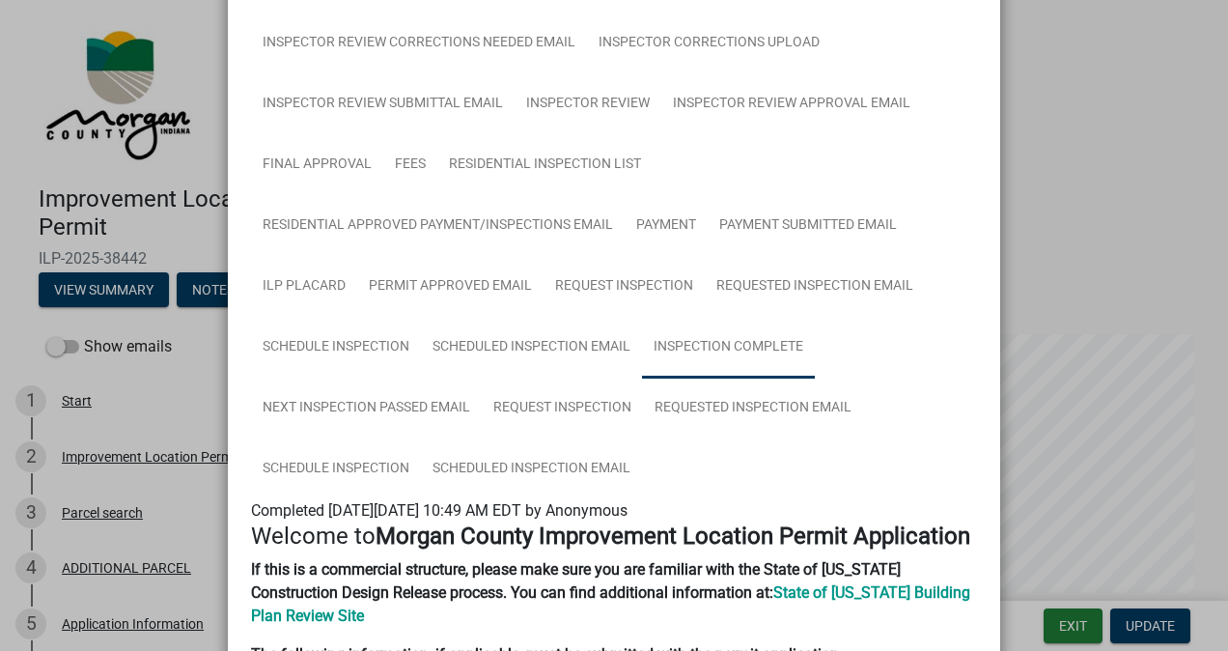
click at [737, 349] on link "Inspection Complete" at bounding box center [728, 348] width 173 height 62
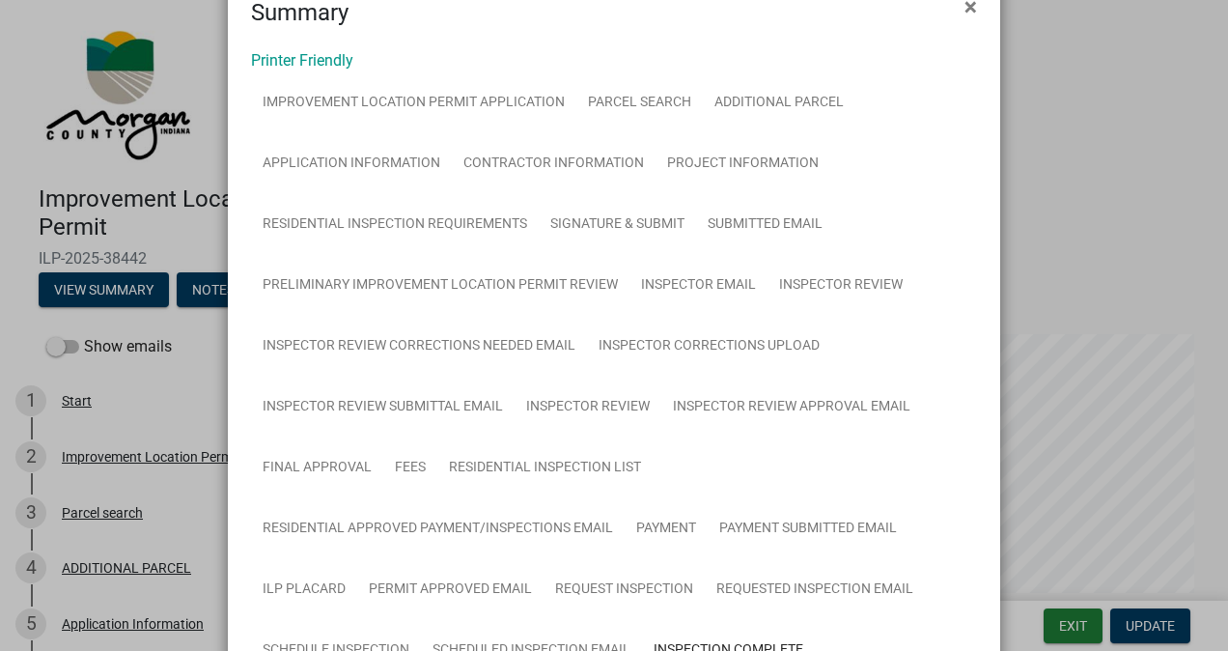
scroll to position [0, 0]
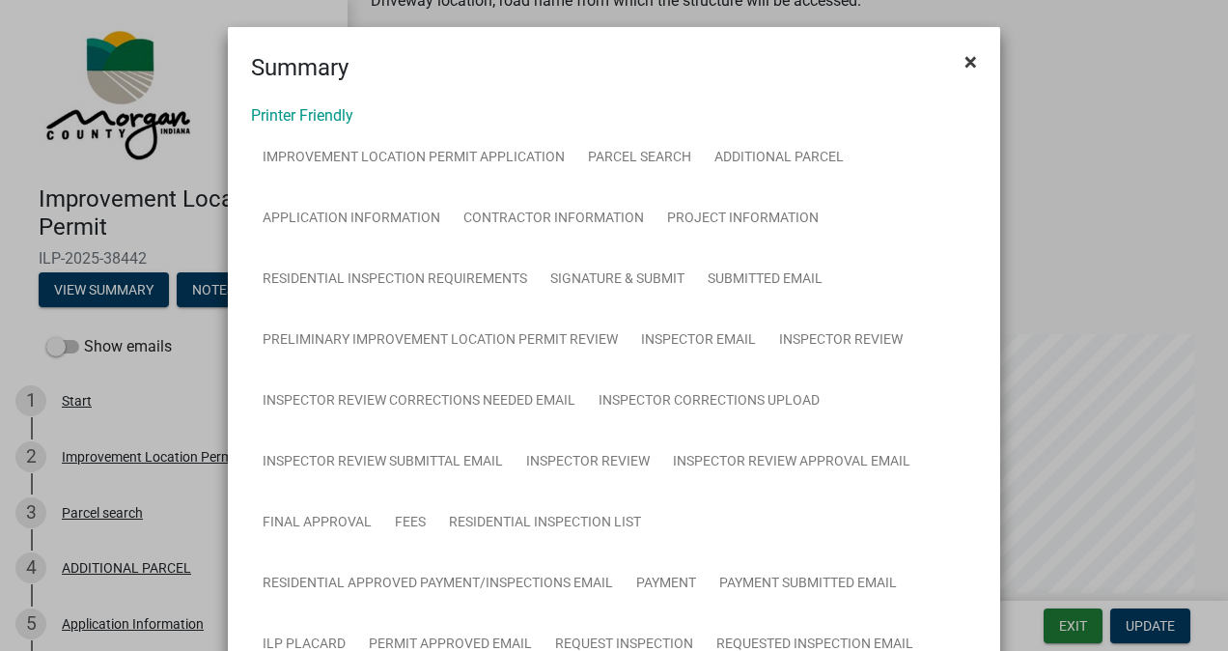
click at [971, 56] on button "×" at bounding box center [970, 62] width 43 height 54
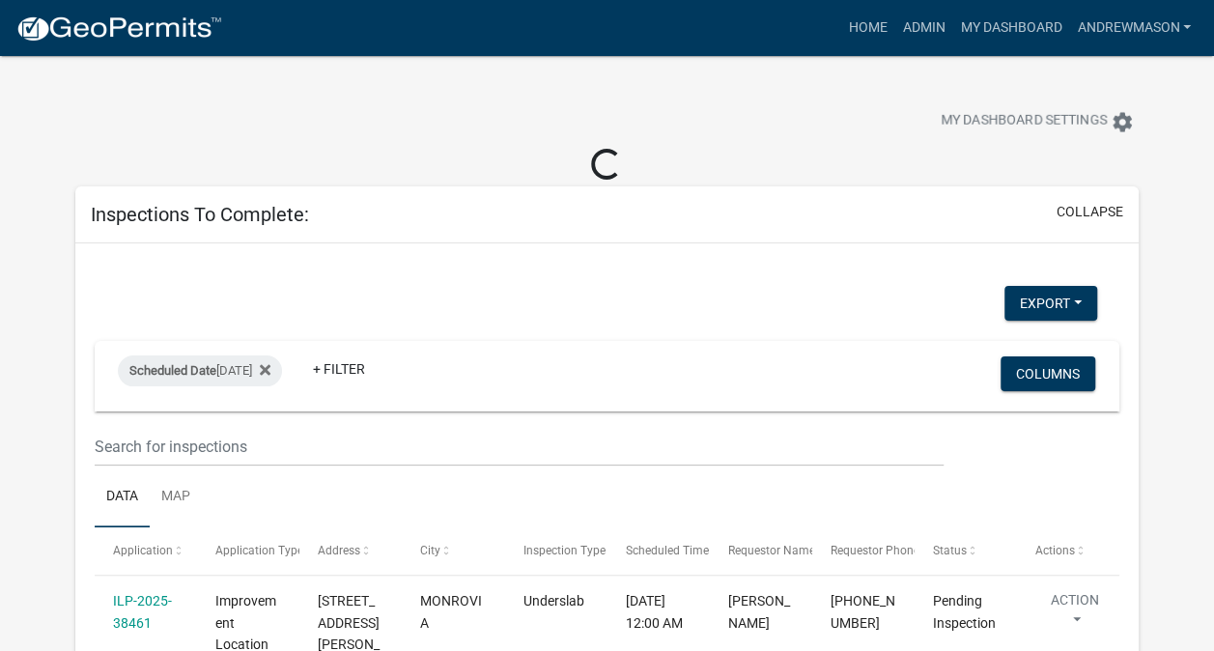
select select "3: 100"
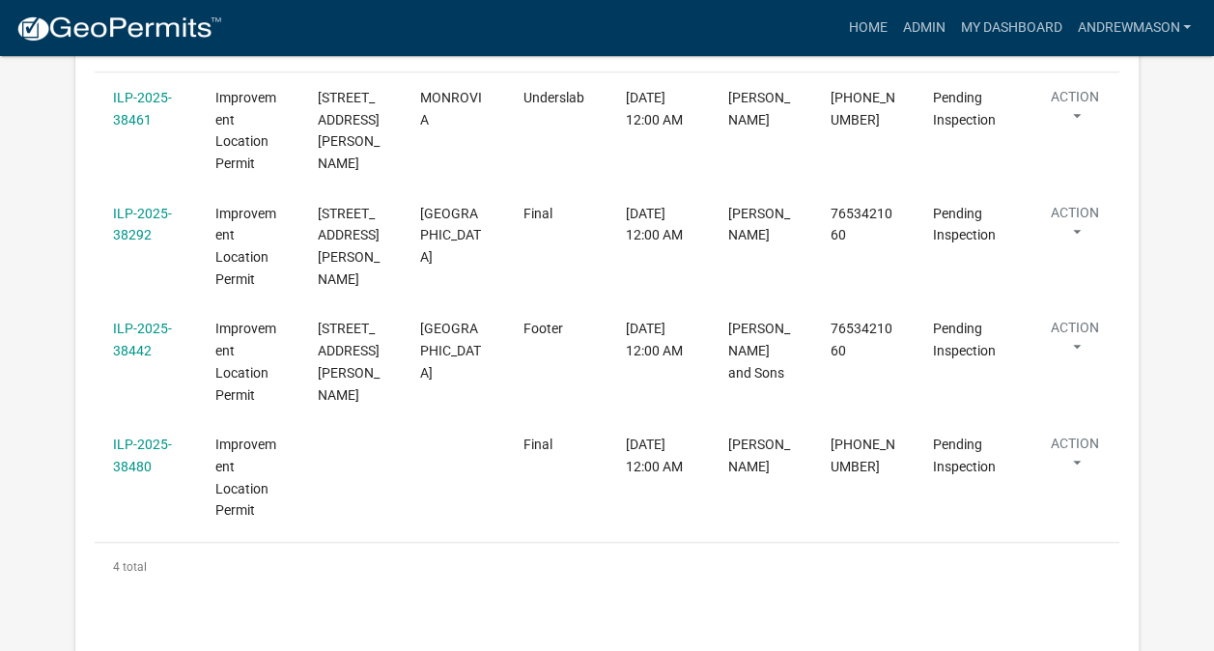
scroll to position [435, 0]
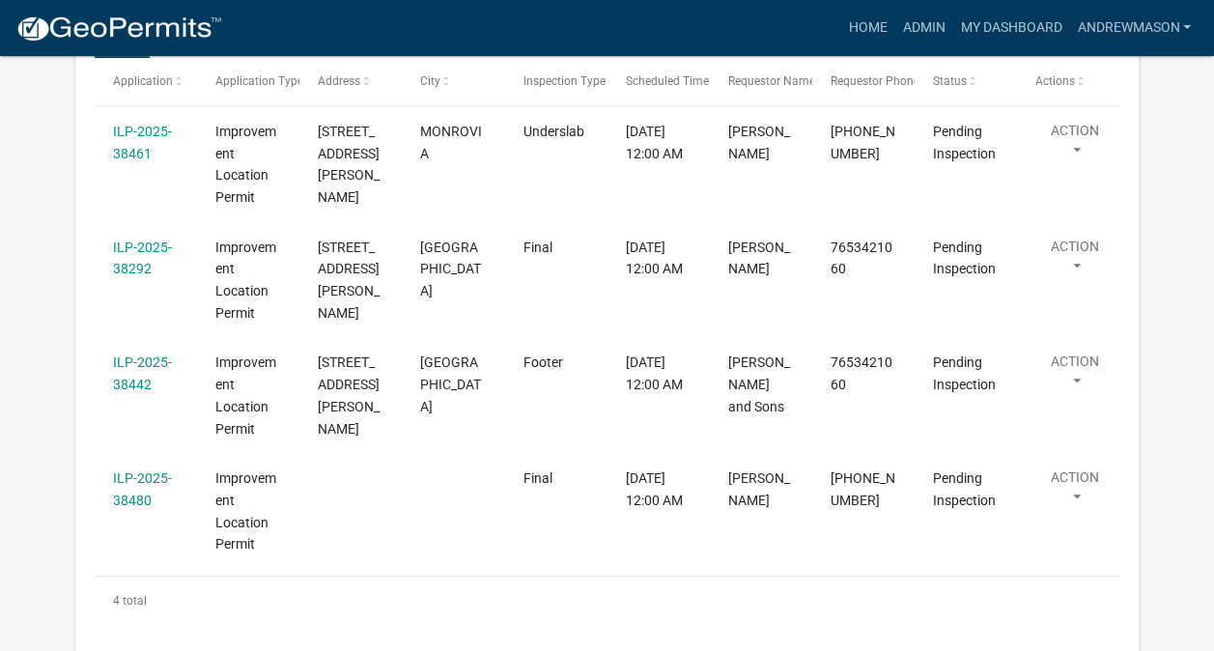
click at [160, 137] on link "ILP-2025-38461" at bounding box center [142, 143] width 59 height 38
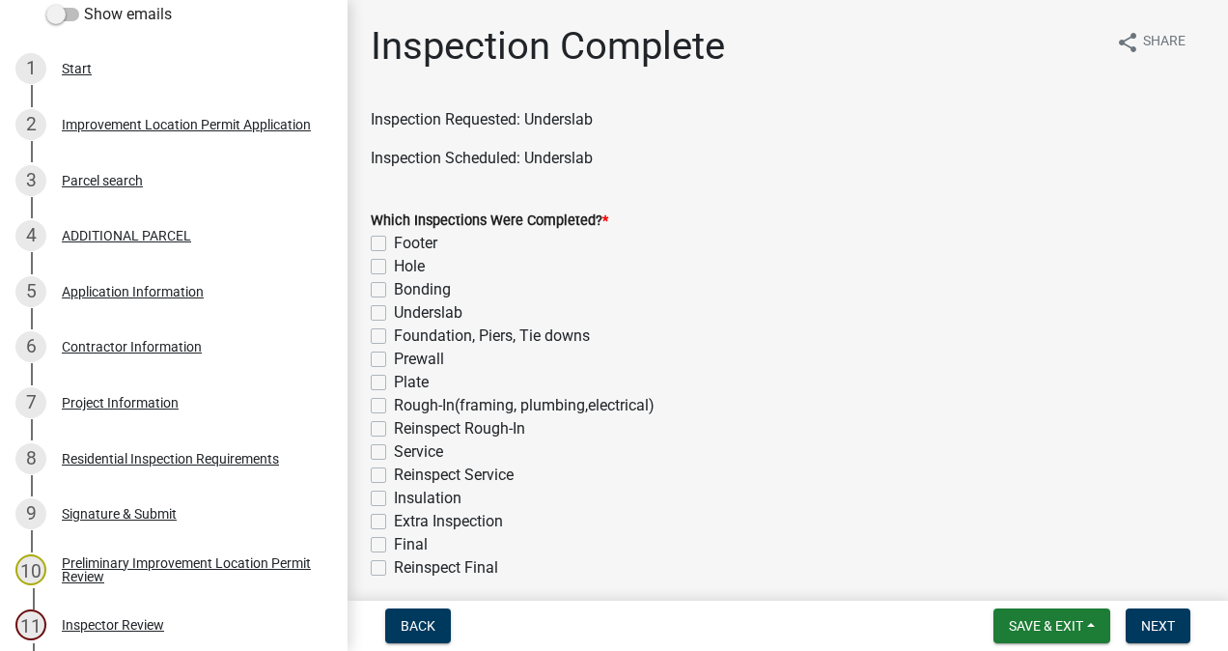
scroll to position [333, 0]
click at [141, 407] on div "Project Information" at bounding box center [120, 402] width 117 height 14
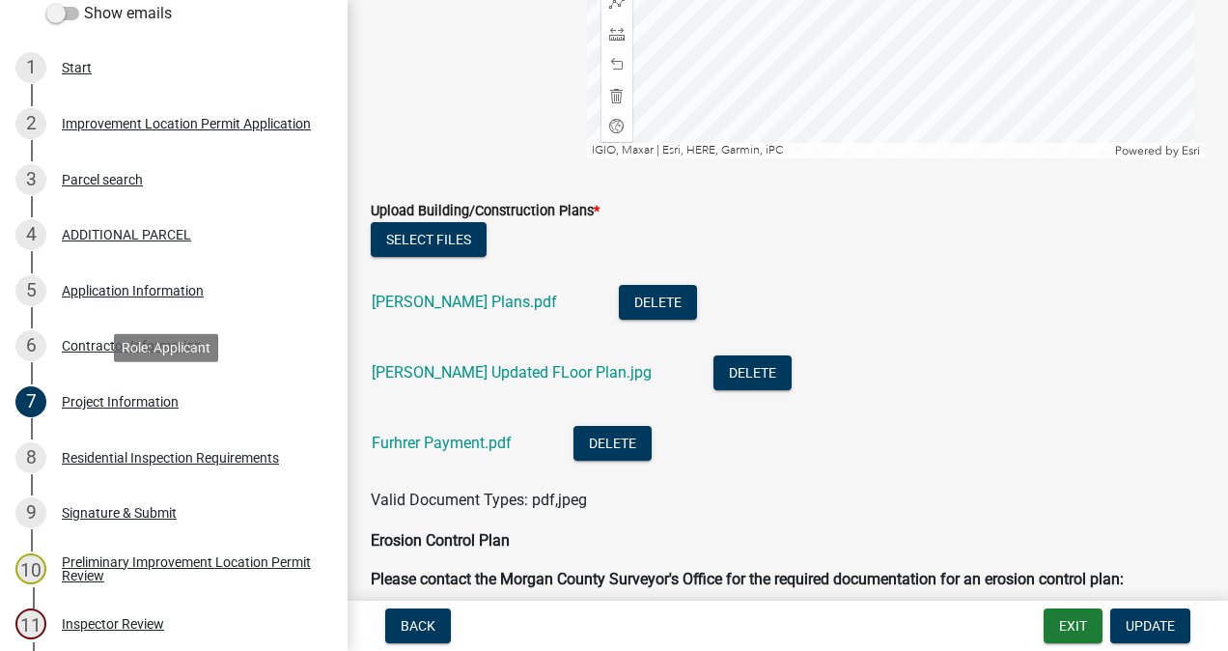
scroll to position [4550, 0]
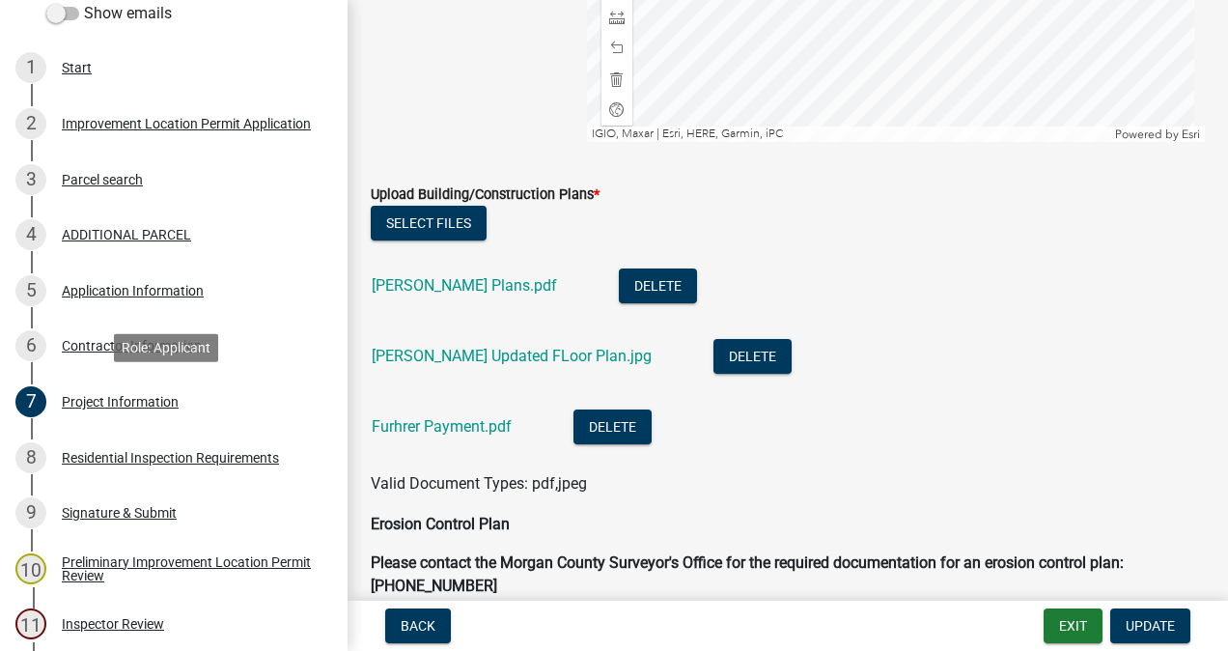
click at [463, 287] on link "Fuehrer Plans.pdf" at bounding box center [464, 285] width 185 height 18
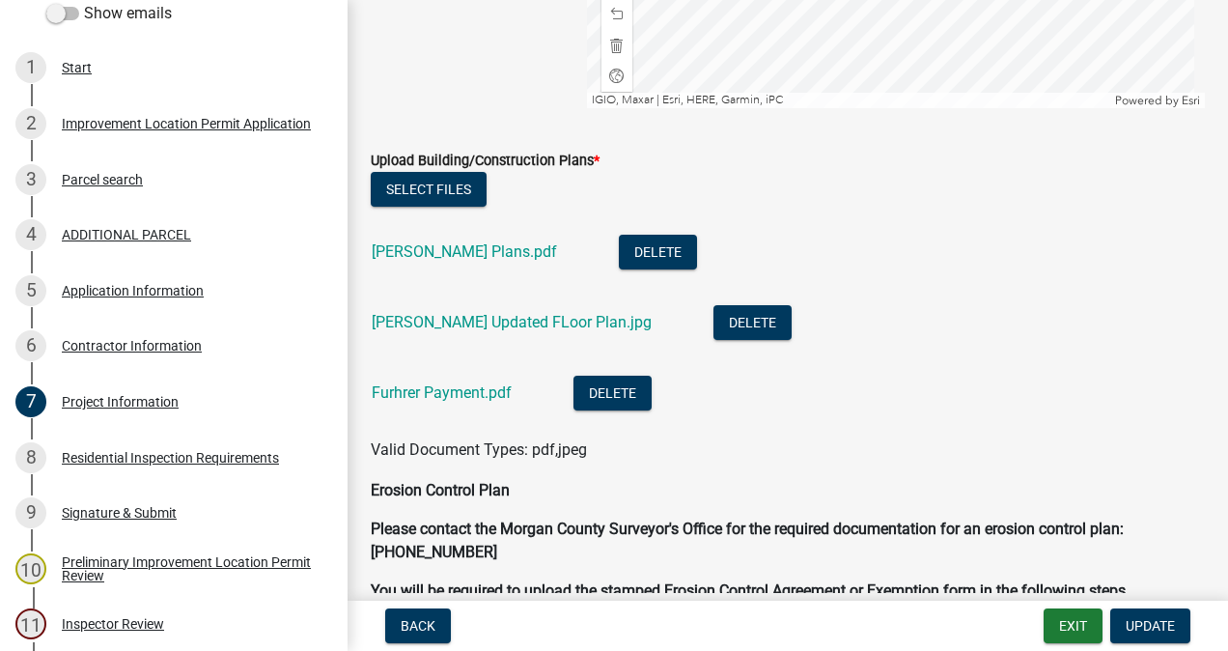
scroll to position [4593, 0]
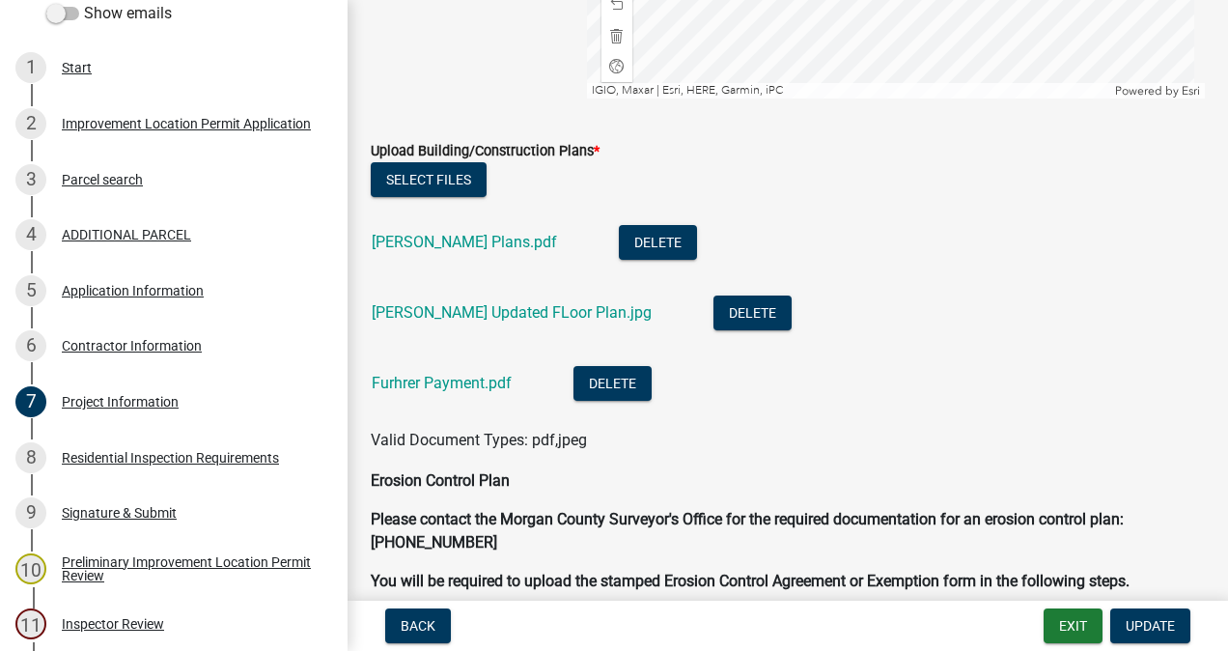
click at [521, 304] on link "Fuehrer Updated FLoor Plan.jpg" at bounding box center [512, 312] width 280 height 18
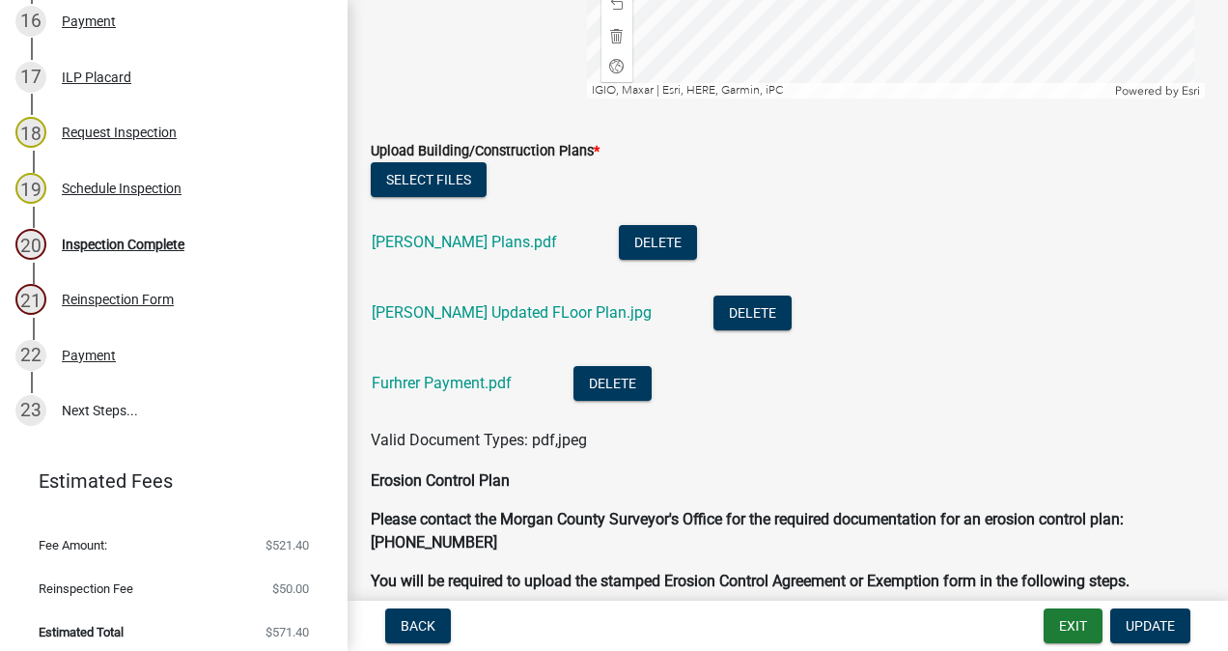
scroll to position [1224, 0]
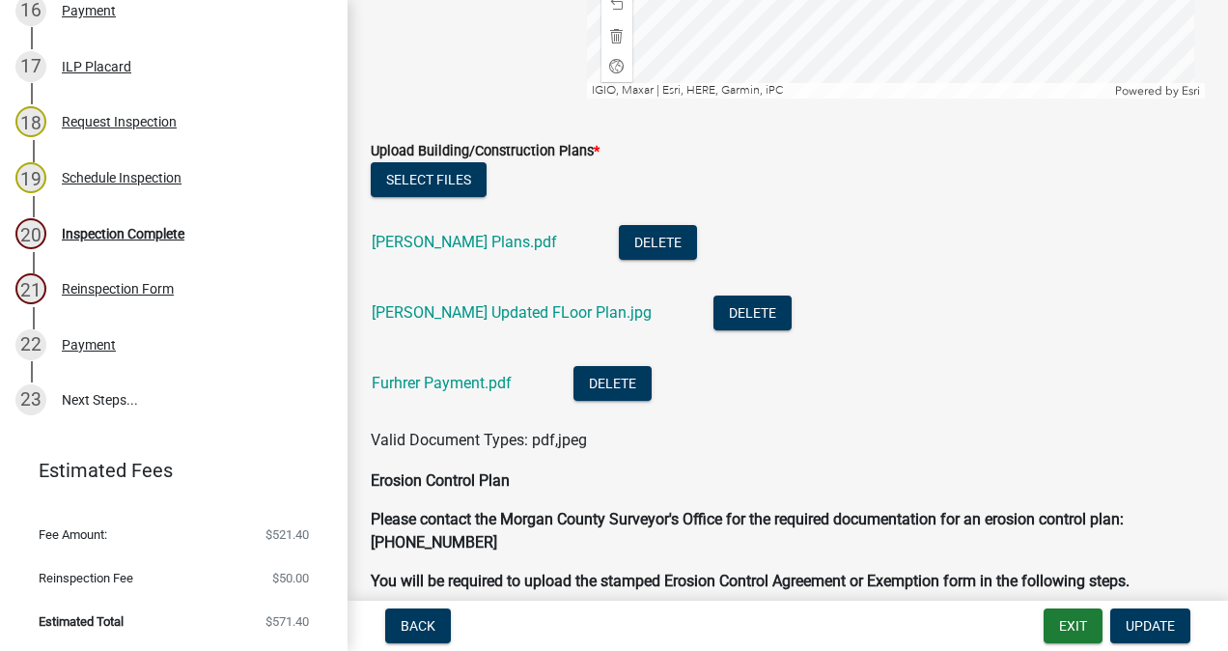
click at [139, 243] on div "20 Inspection Complete" at bounding box center [165, 233] width 301 height 31
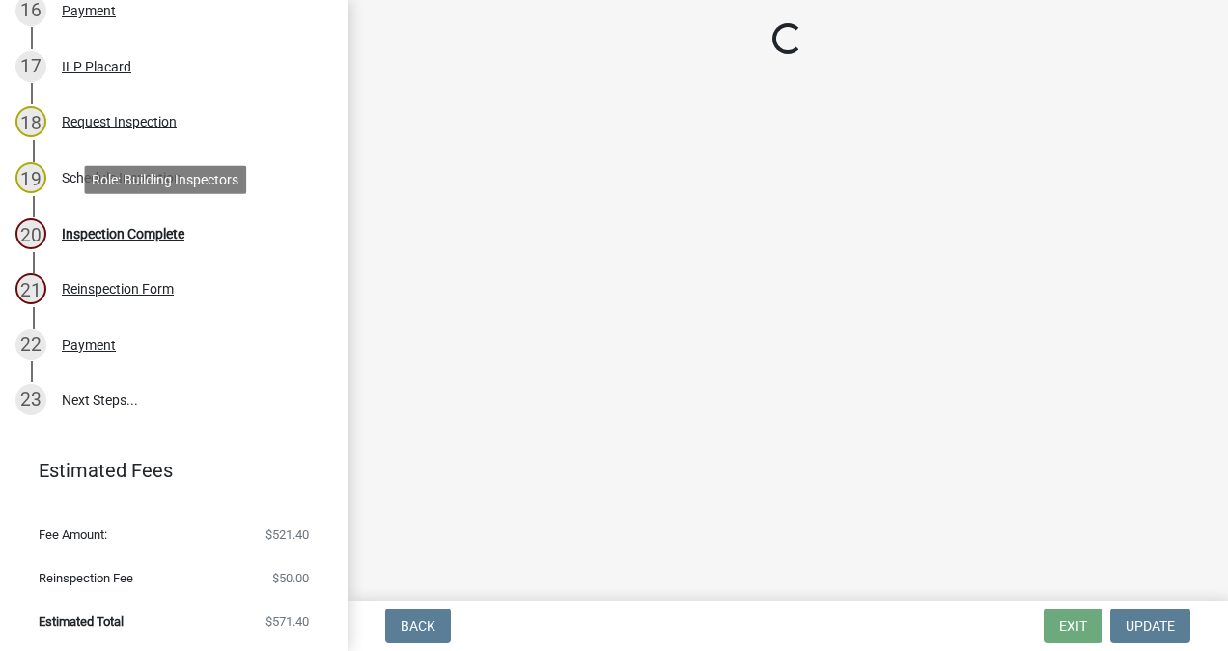
scroll to position [0, 0]
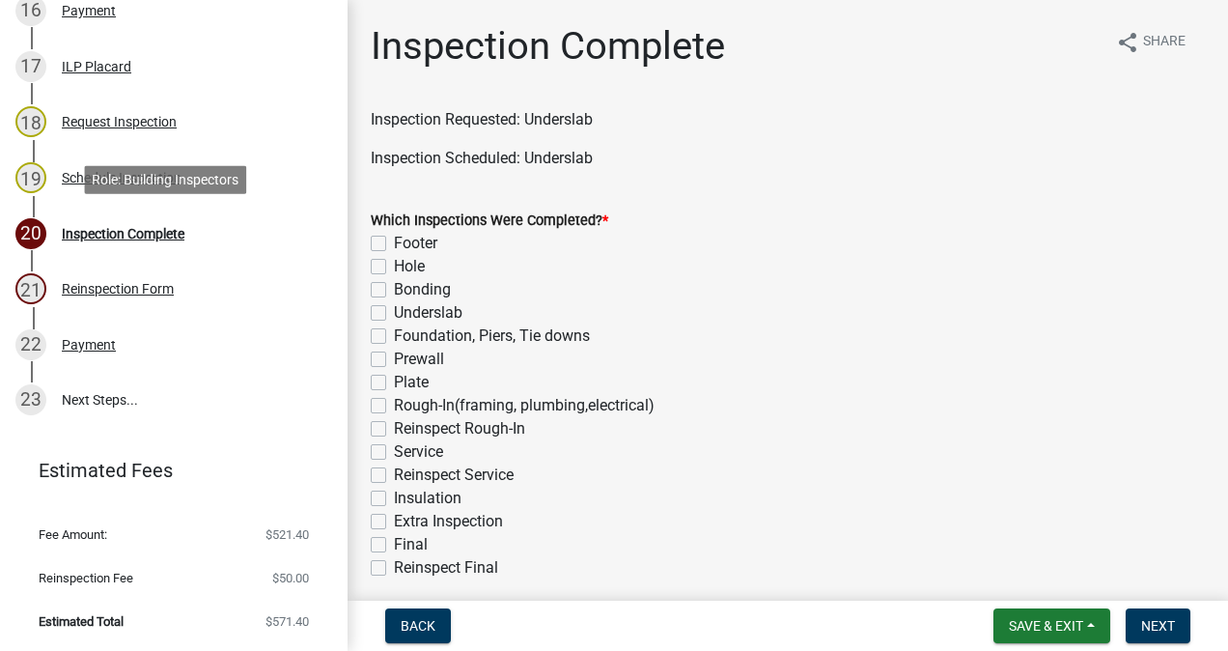
click at [394, 315] on label "Underslab" at bounding box center [428, 312] width 69 height 23
click at [394, 314] on input "Underslab" at bounding box center [400, 307] width 13 height 13
checkbox input "true"
checkbox input "false"
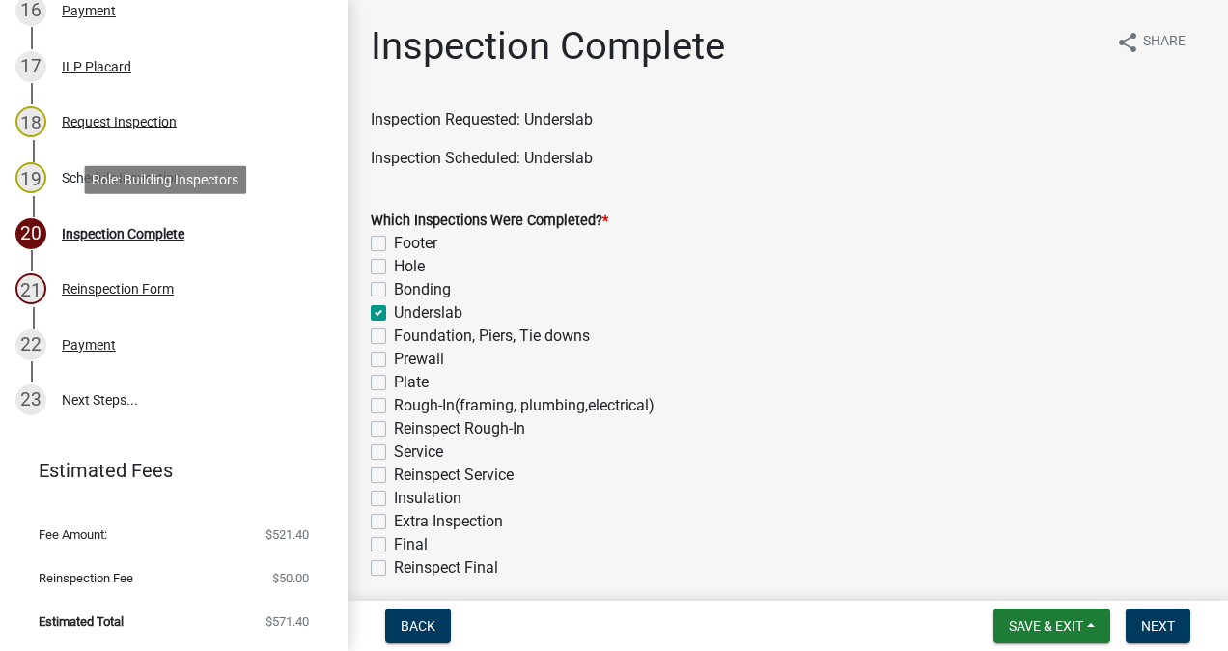
checkbox input "false"
checkbox input "true"
checkbox input "false"
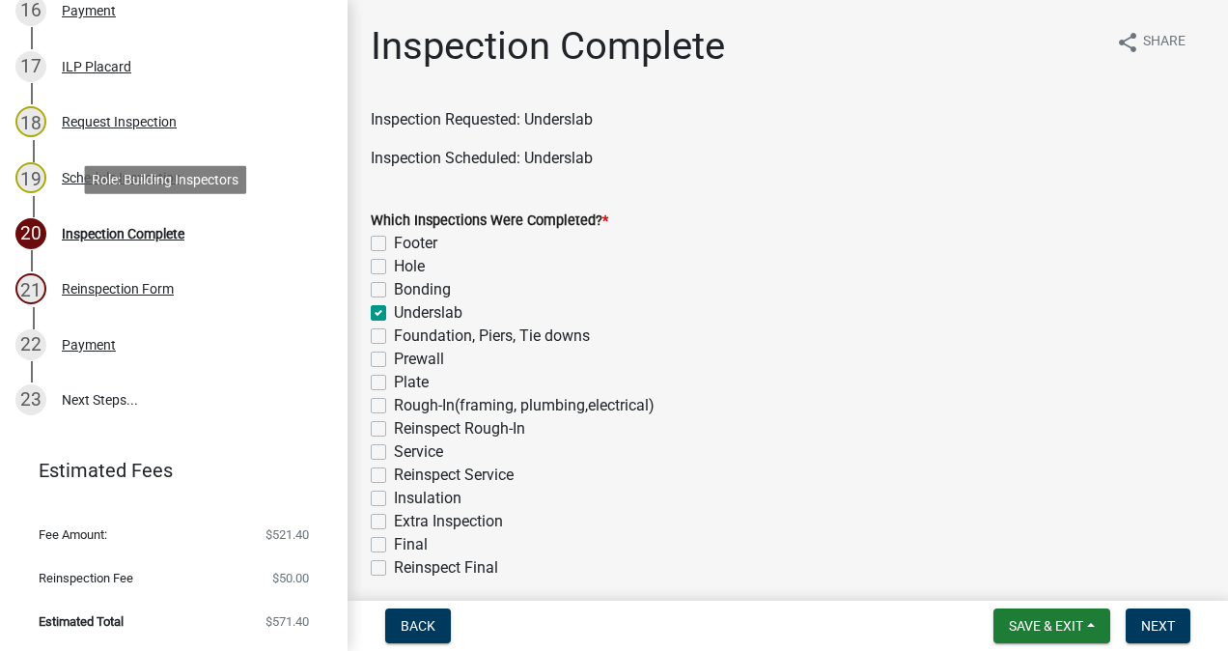
checkbox input "false"
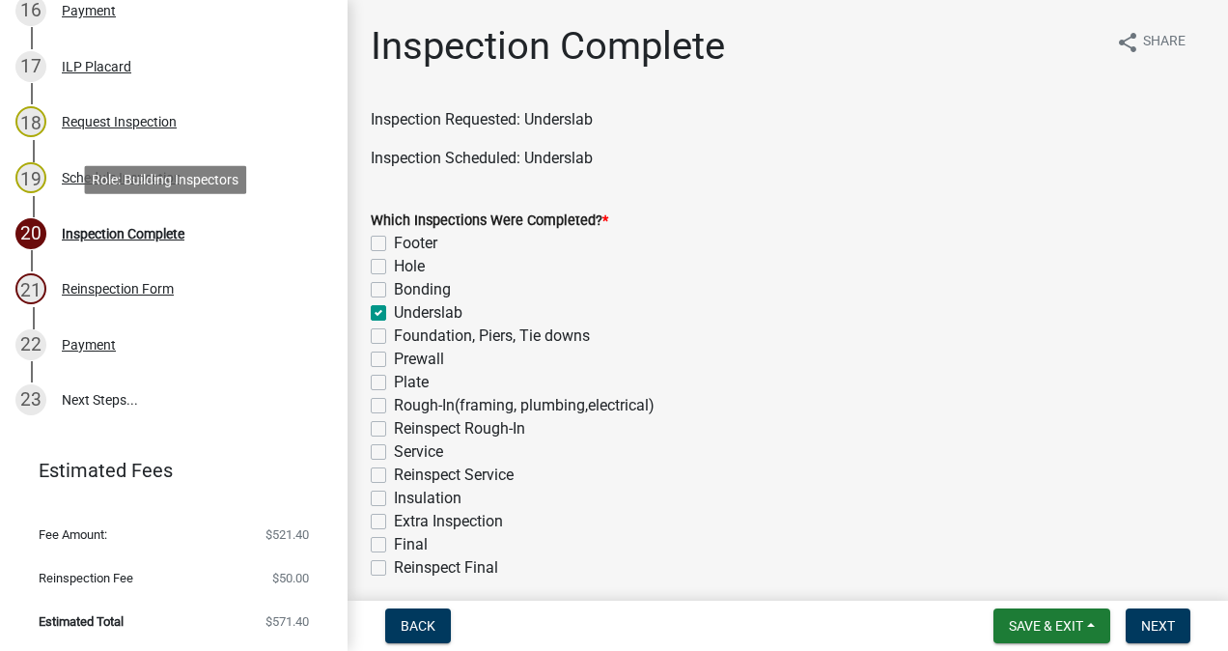
checkbox input "false"
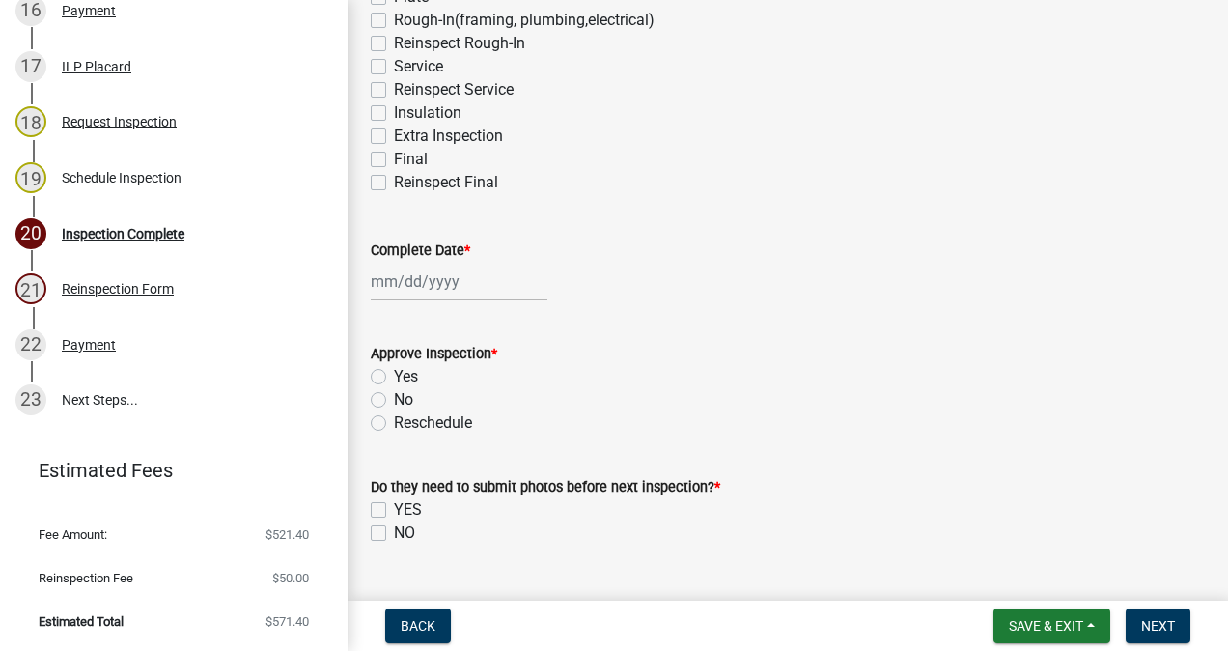
scroll to position [431, 0]
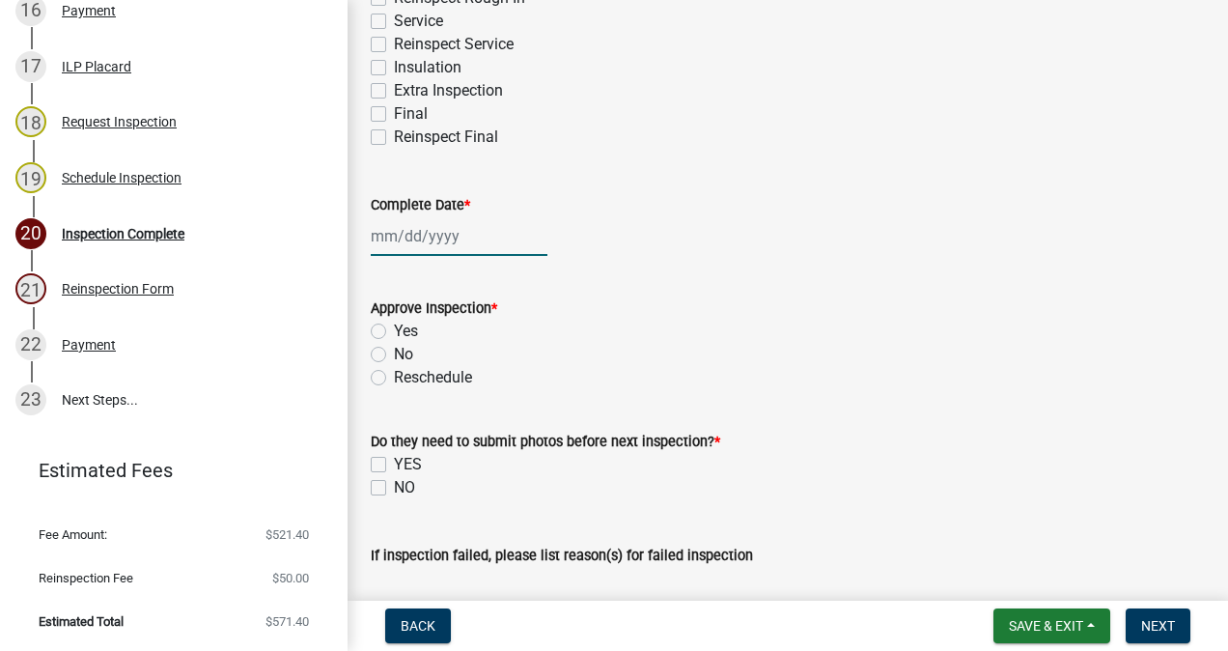
click at [417, 243] on div at bounding box center [459, 236] width 177 height 40
select select "9"
select select "2025"
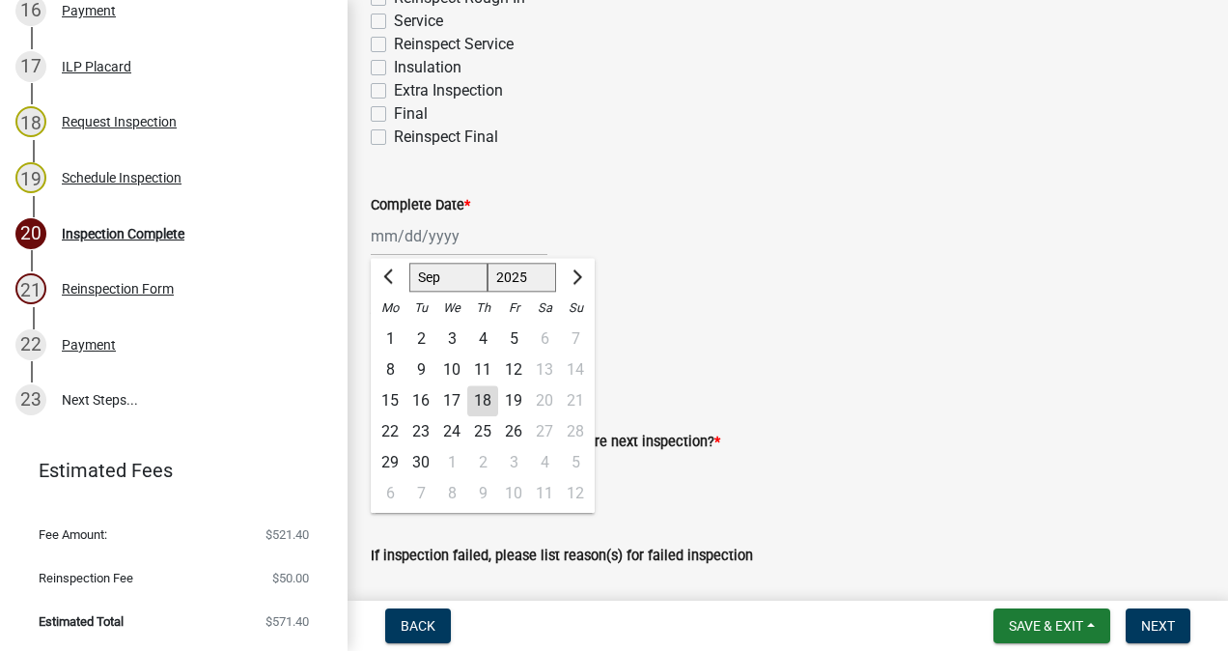
click at [482, 405] on div "18" at bounding box center [482, 400] width 31 height 31
type input "[DATE]"
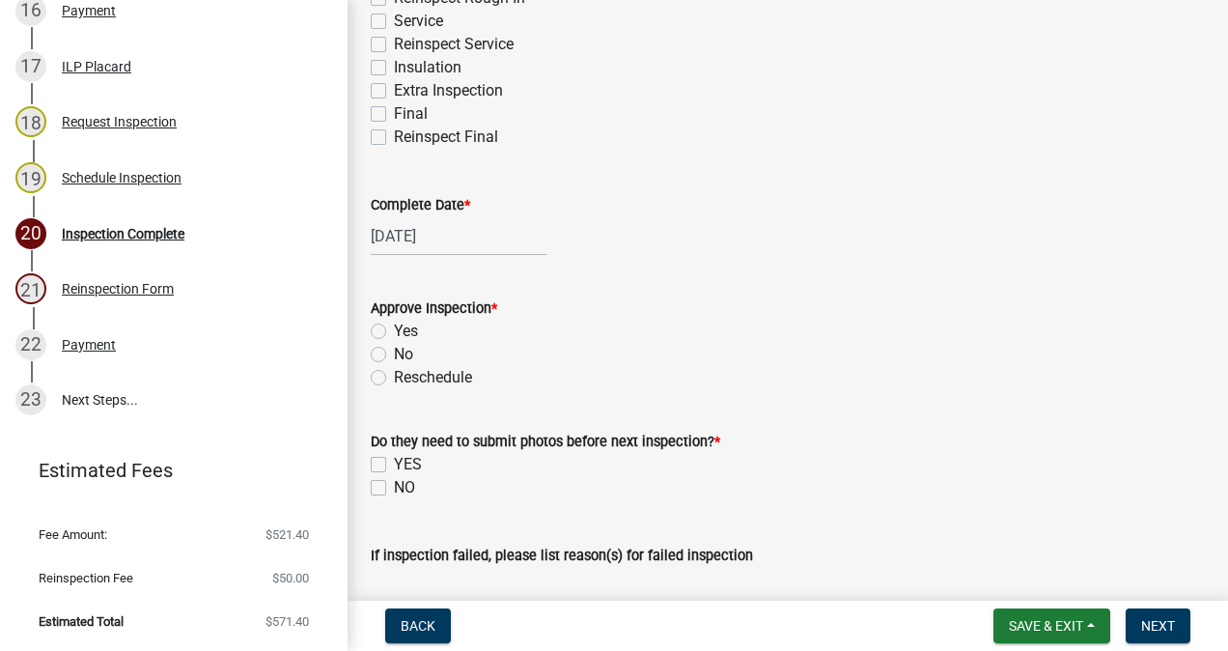
click at [394, 329] on label "Yes" at bounding box center [406, 331] width 24 height 23
click at [394, 329] on input "Yes" at bounding box center [400, 326] width 13 height 13
radio input "true"
click at [394, 487] on label "NO" at bounding box center [404, 487] width 21 height 23
click at [394, 487] on input "NO" at bounding box center [400, 482] width 13 height 13
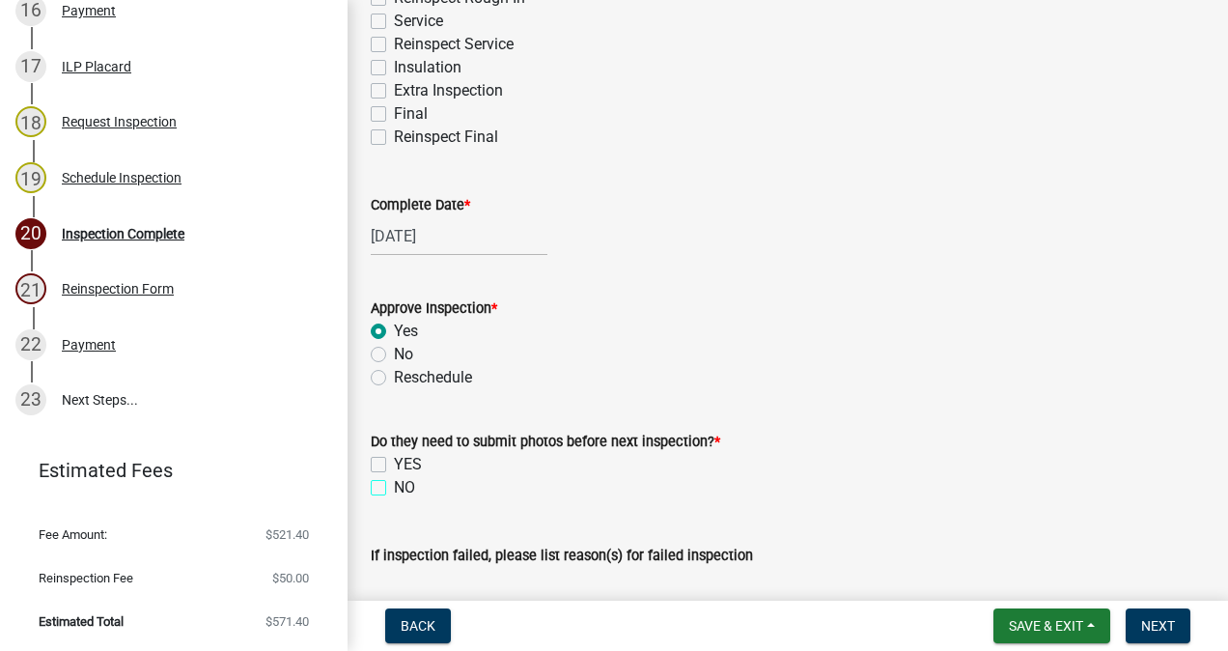
checkbox input "true"
checkbox input "false"
checkbox input "true"
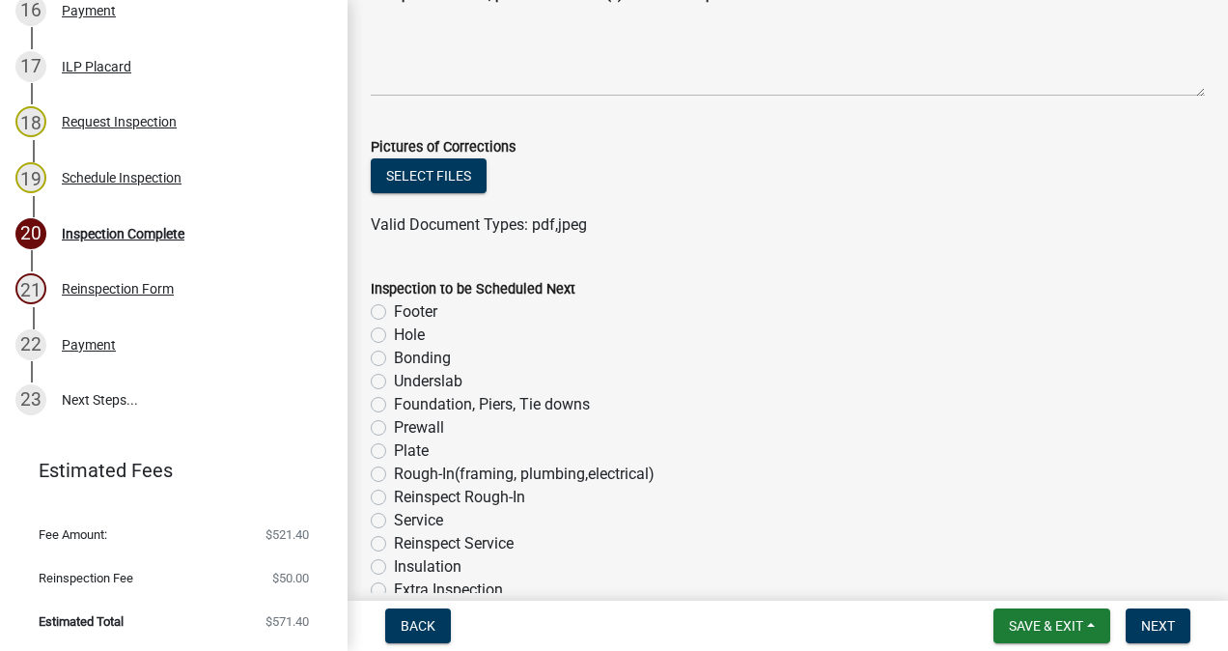
scroll to position [1002, 0]
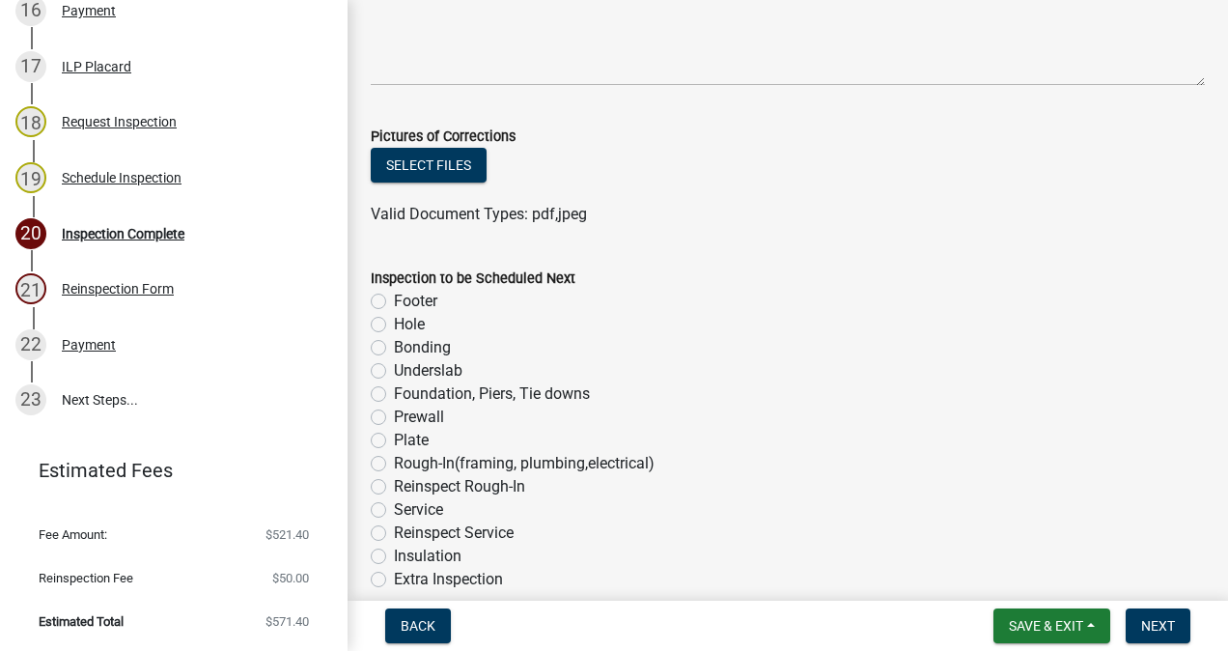
click at [394, 394] on label "Foundation, Piers, Tie downs" at bounding box center [492, 393] width 196 height 23
click at [394, 394] on input "Foundation, Piers, Tie downs" at bounding box center [400, 388] width 13 height 13
radio input "true"
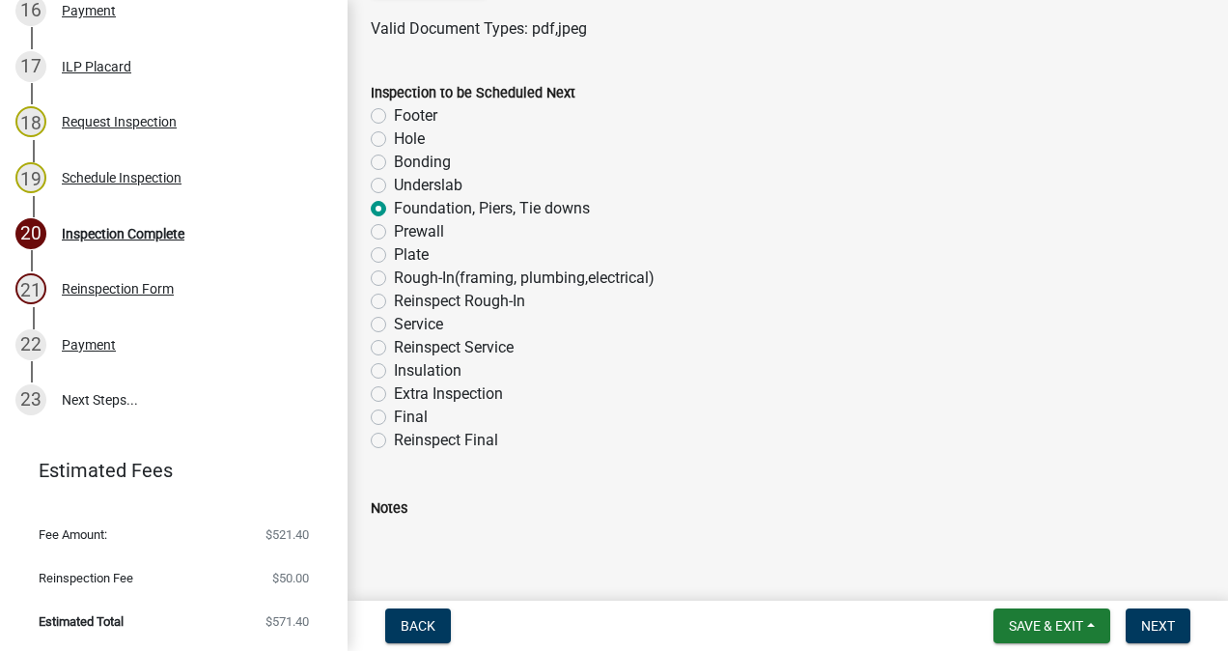
scroll to position [1296, 0]
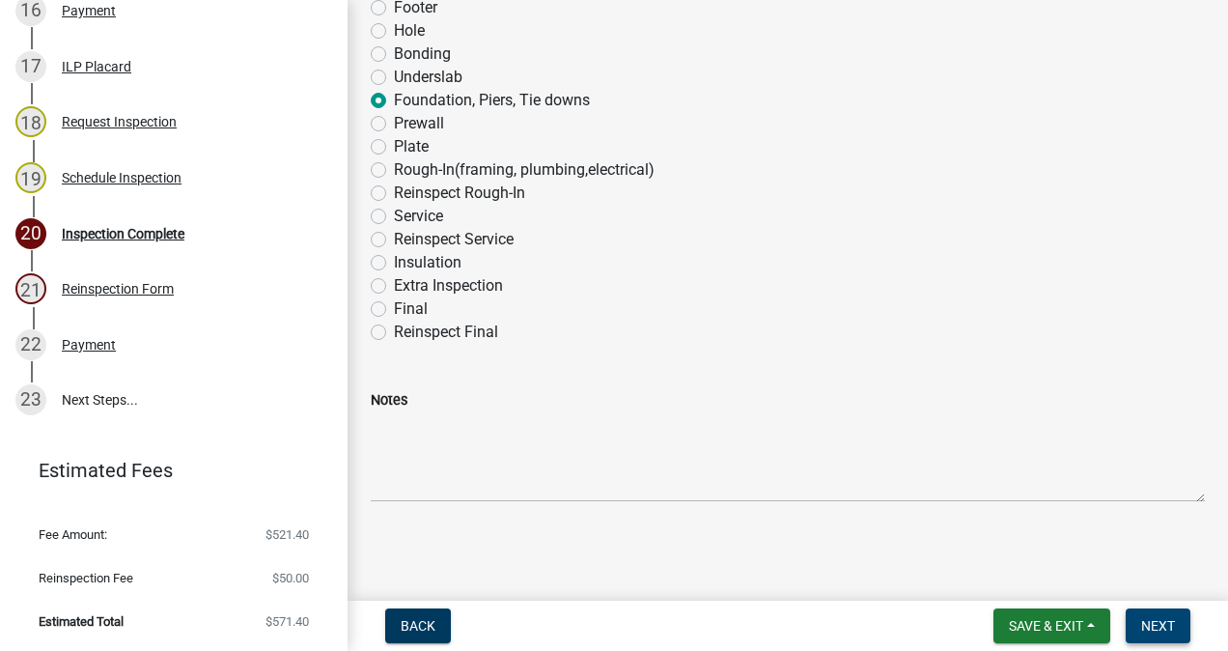
click at [1146, 625] on span "Next" at bounding box center [1158, 625] width 34 height 15
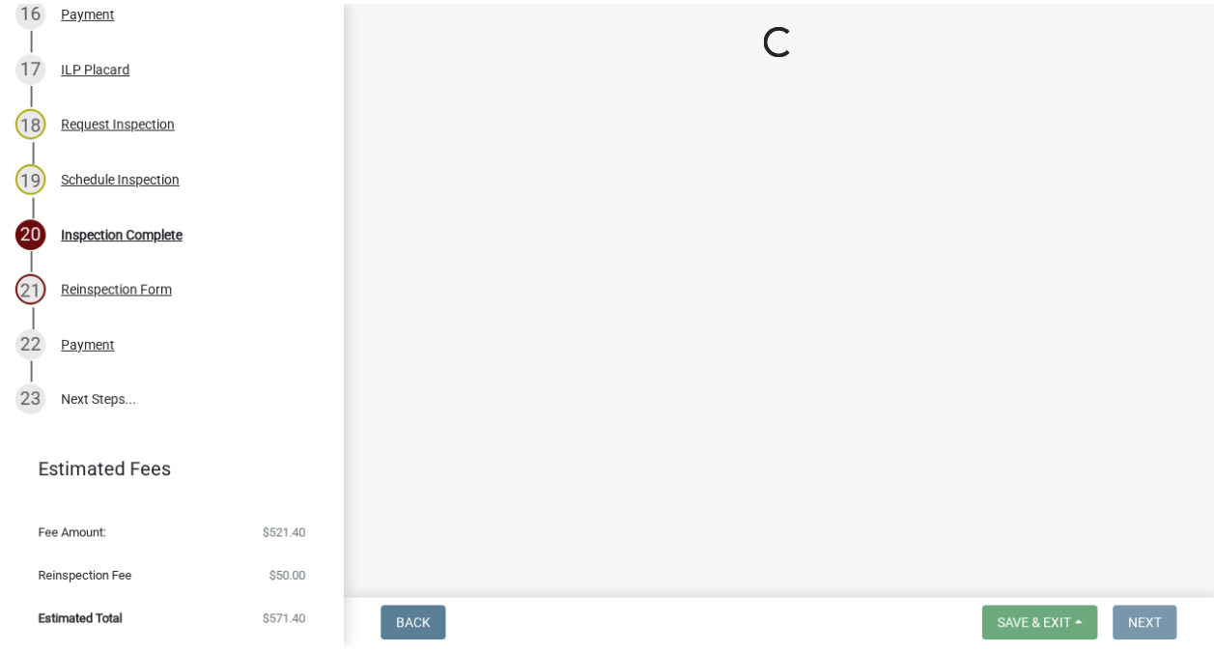
scroll to position [0, 0]
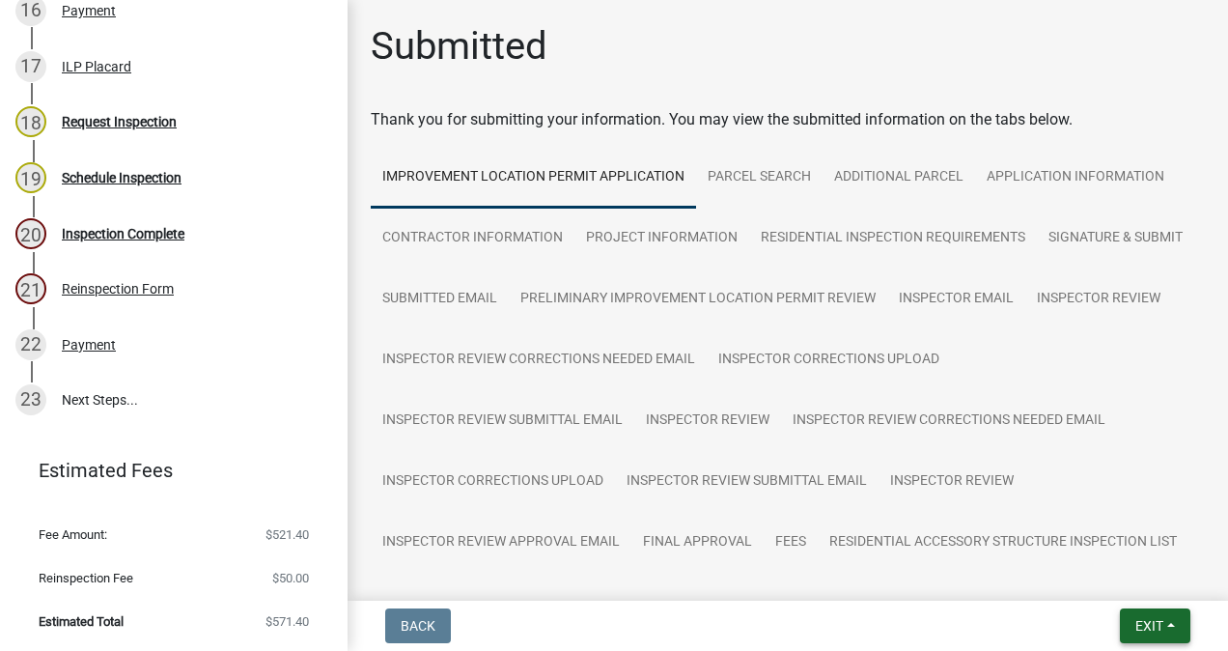
click at [1140, 631] on span "Exit" at bounding box center [1150, 625] width 28 height 15
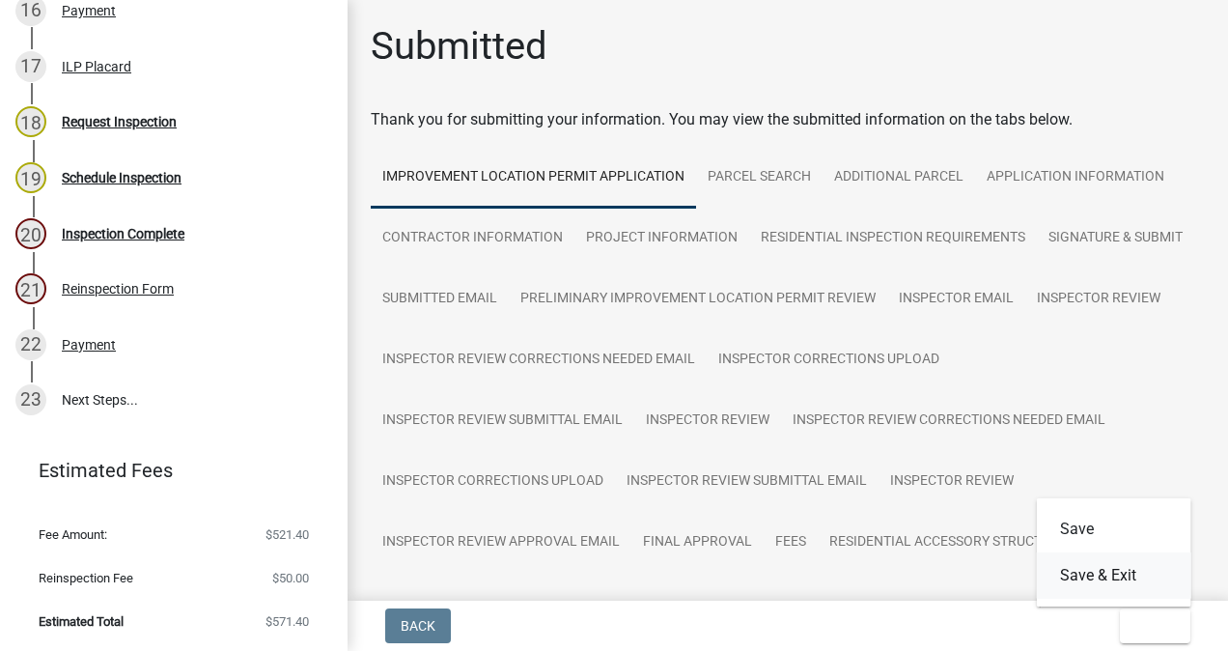
click at [1115, 578] on button "Save & Exit" at bounding box center [1114, 575] width 154 height 46
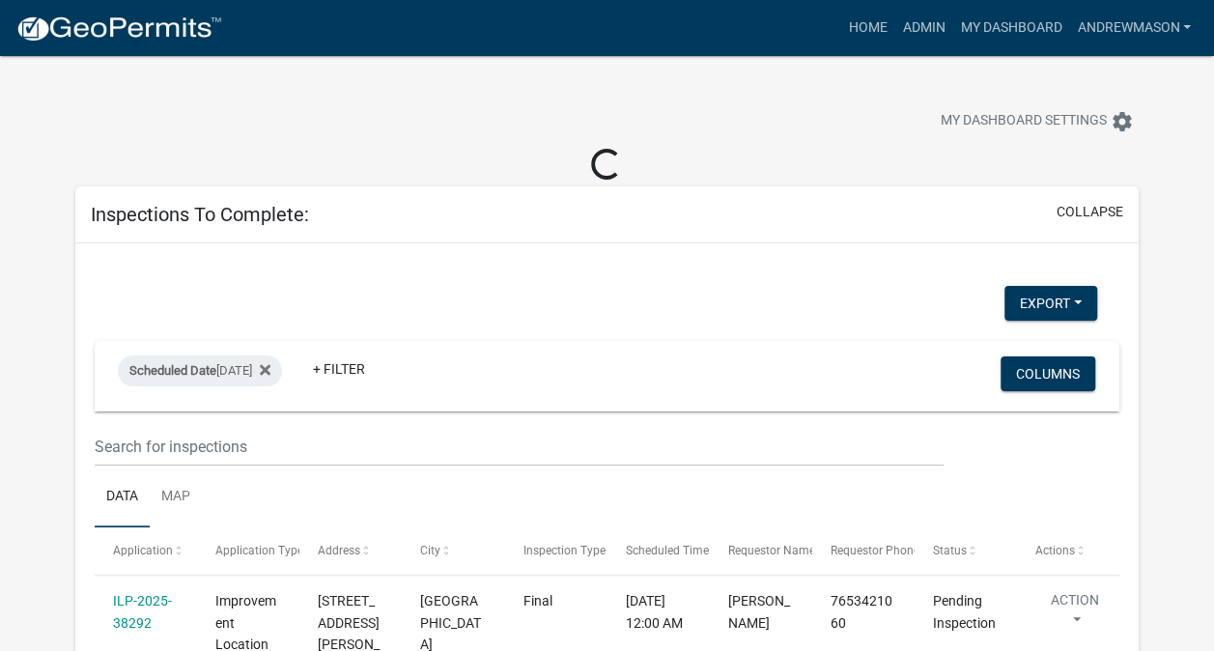
select select "3: 100"
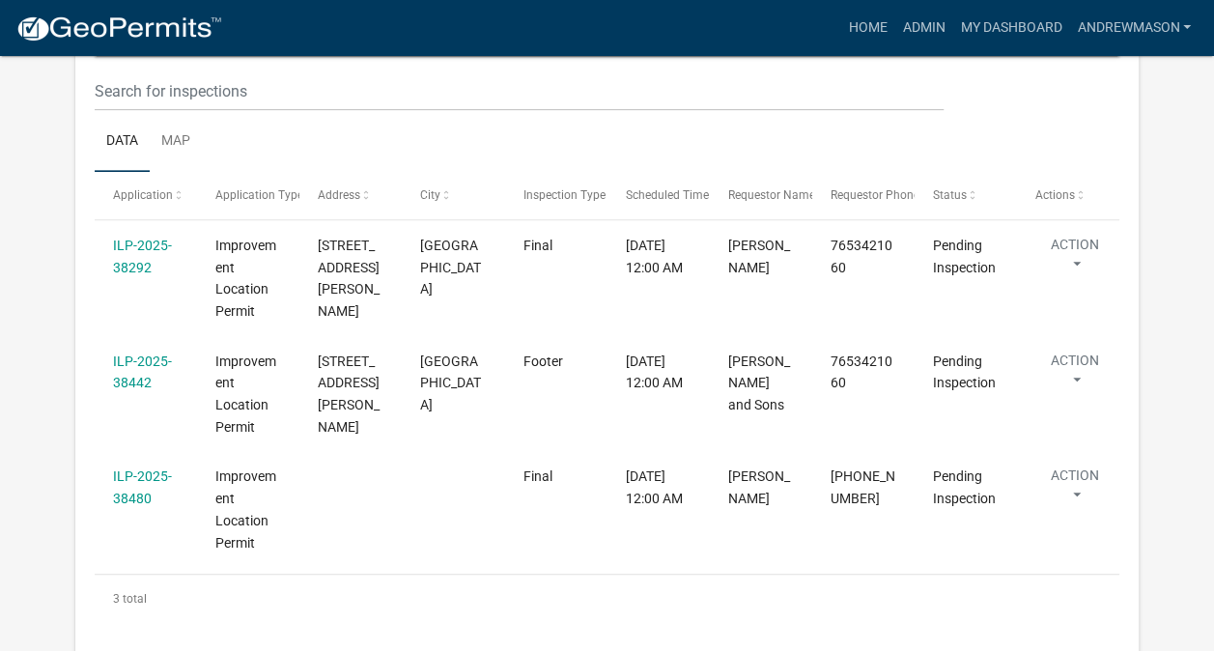
scroll to position [327, 0]
